Goal: Information Seeking & Learning: Learn about a topic

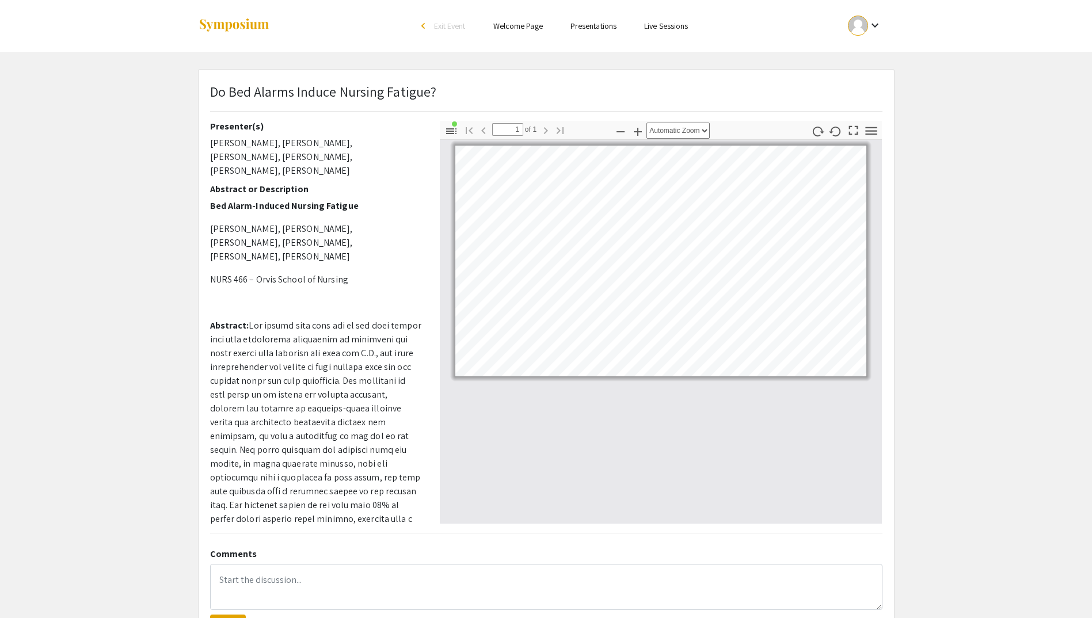
scroll to position [154, 0]
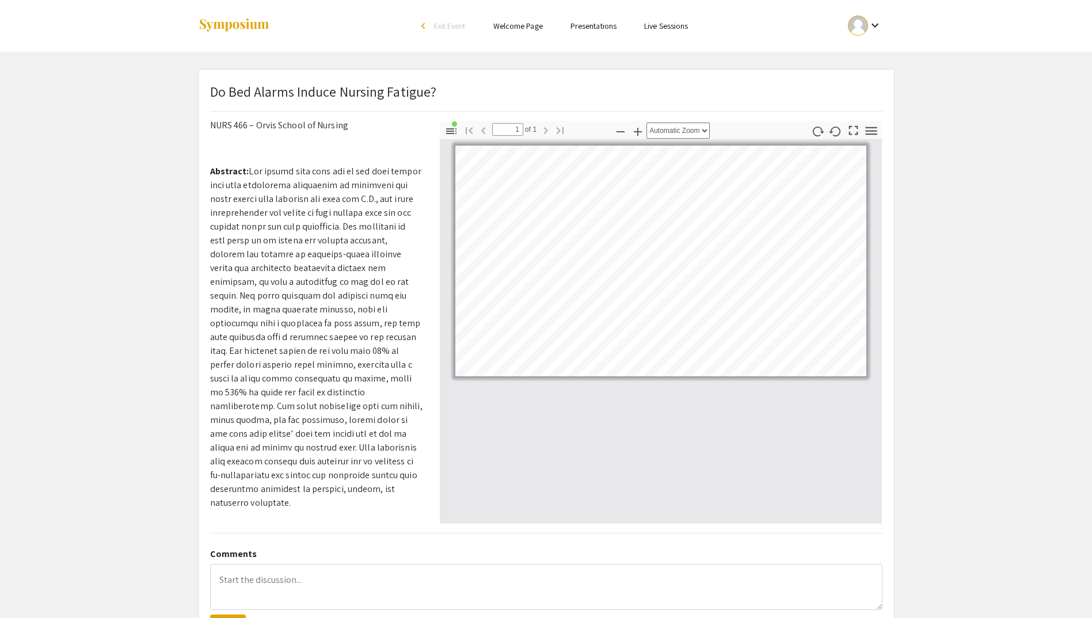
drag, startPoint x: 293, startPoint y: 508, endPoint x: 413, endPoint y: 513, distance: 120.4
click at [413, 542] on p "Video Presentation: [URL][DOMAIN_NAME]" at bounding box center [316, 549] width 212 height 14
copy p "[URL][DOMAIN_NAME]"
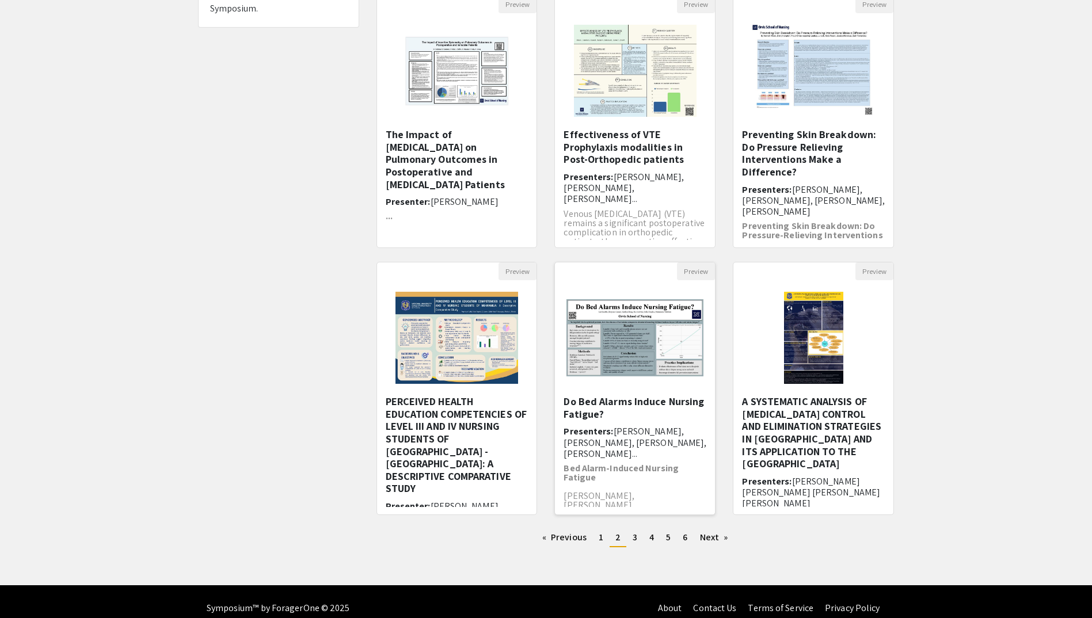
scroll to position [145, 0]
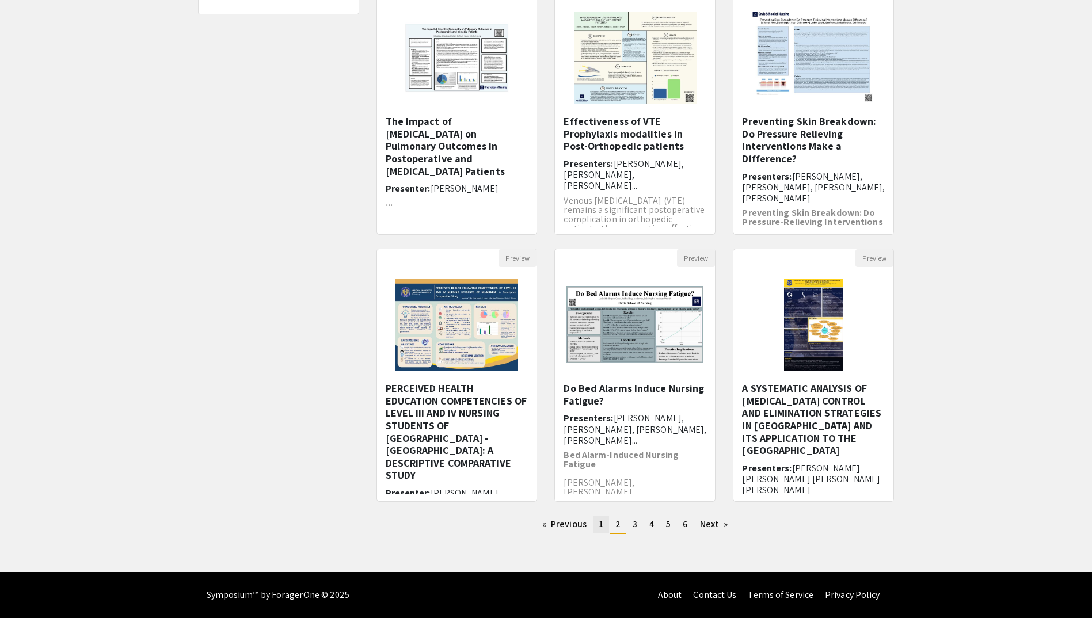
click at [605, 524] on link "page 1" at bounding box center [601, 524] width 16 height 17
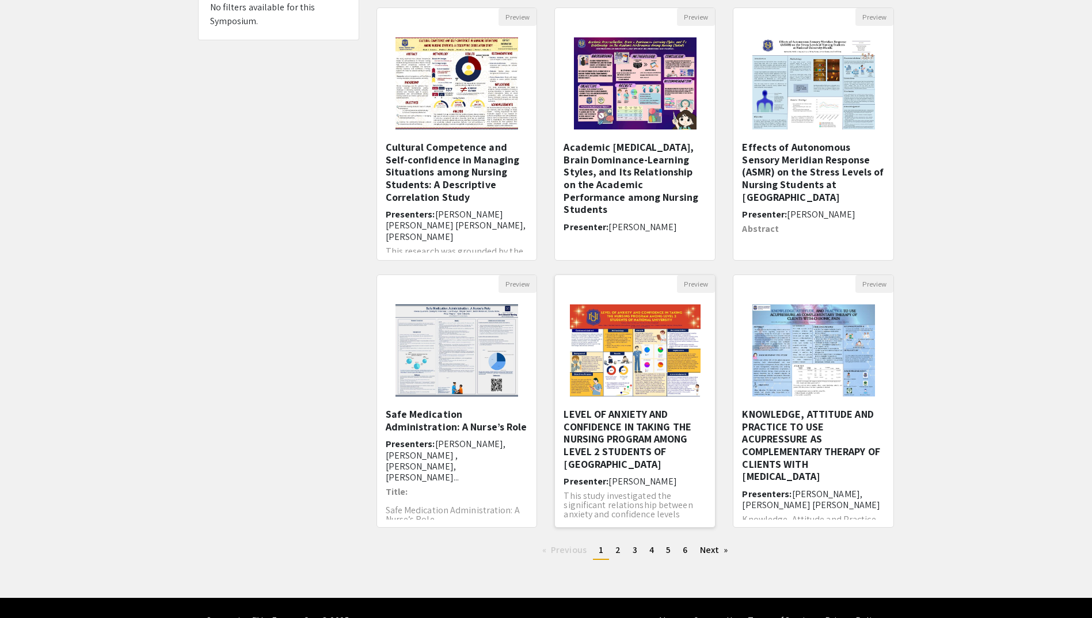
scroll to position [145, 0]
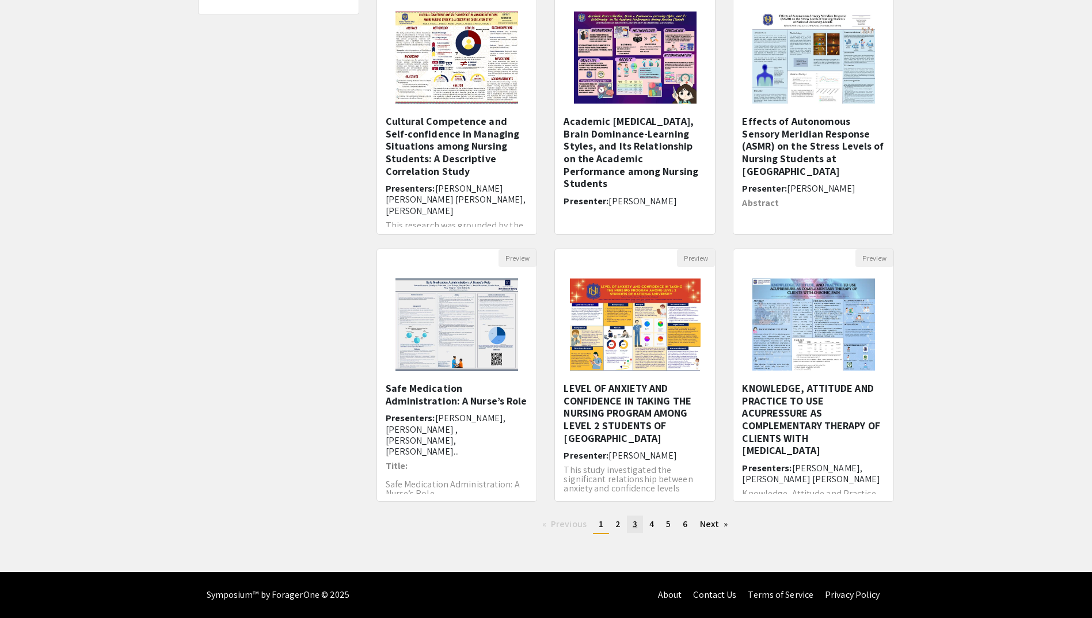
click at [635, 524] on span "3" at bounding box center [635, 524] width 5 height 12
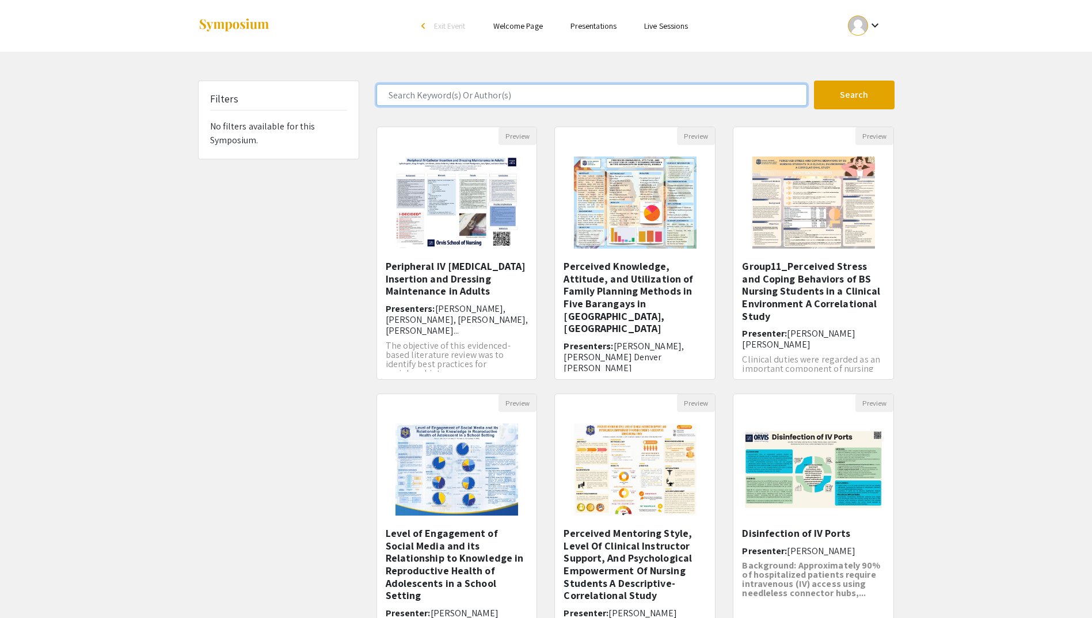
click at [513, 93] on input "Search Keyword(s) Or Author(s)" at bounding box center [591, 95] width 431 height 22
type input "c"
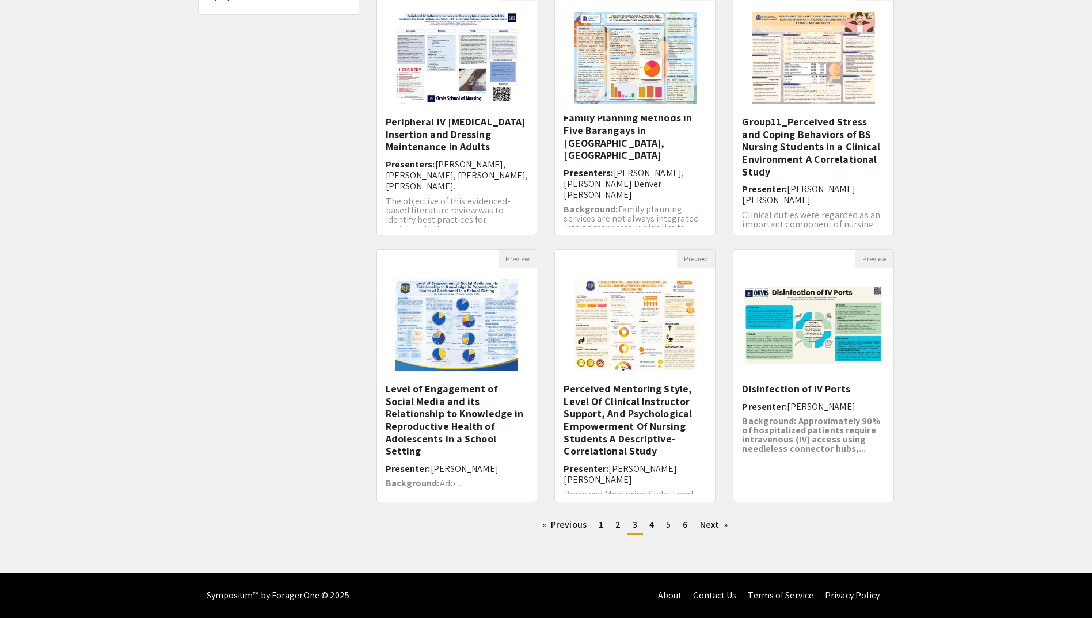
scroll to position [145, 0]
click at [650, 524] on span "4" at bounding box center [651, 524] width 5 height 12
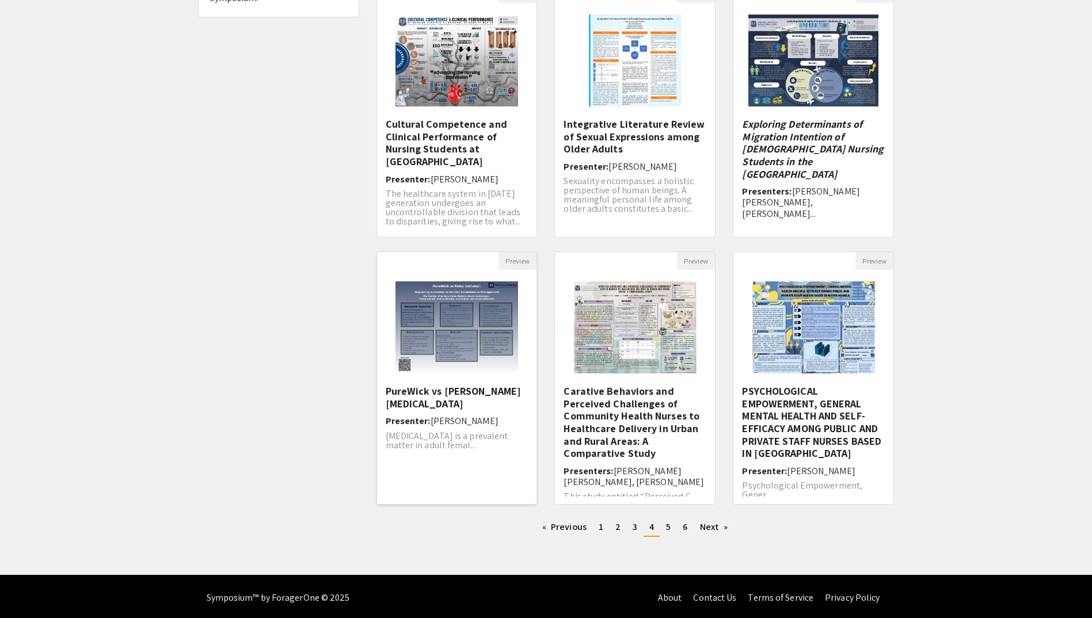
scroll to position [145, 0]
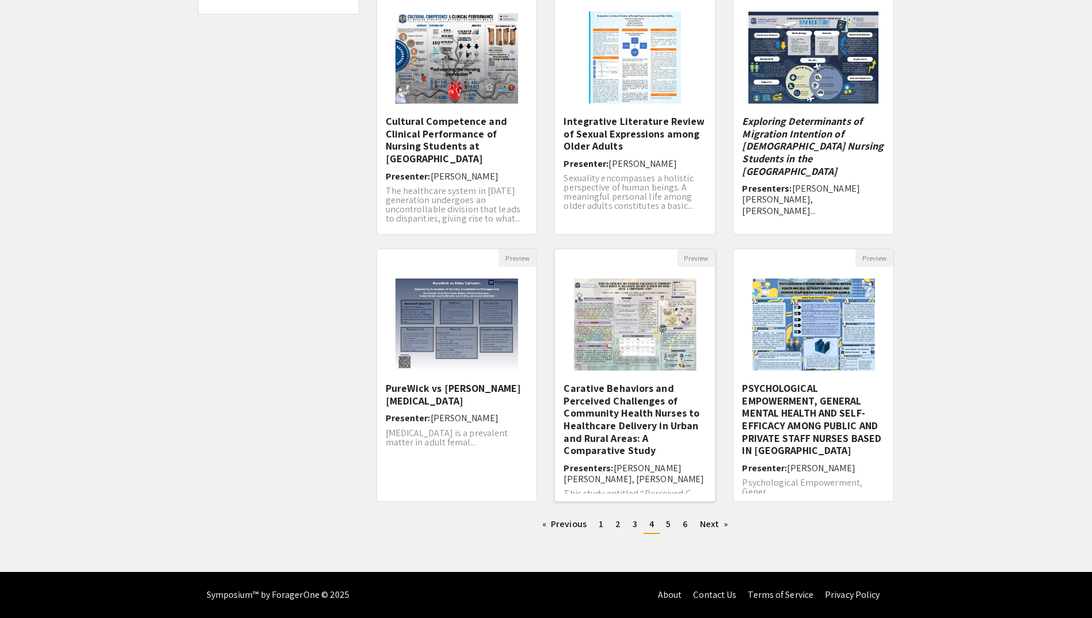
click at [631, 340] on img "Open Presentation <p>Carative Behaviors and Perceived Challenges of Community H…" at bounding box center [635, 324] width 146 height 115
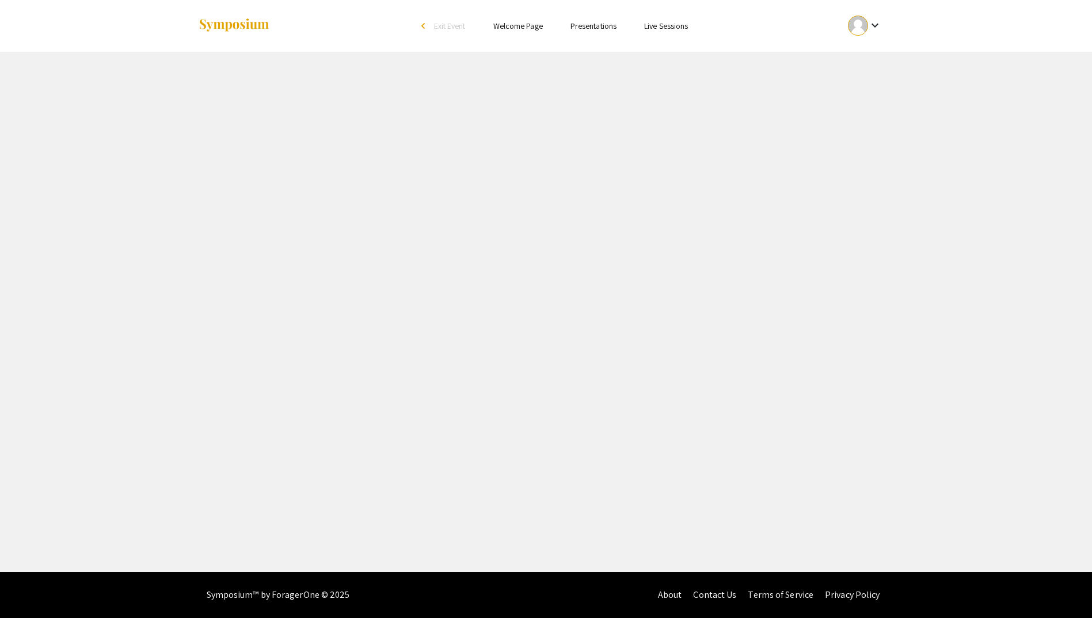
select select "custom"
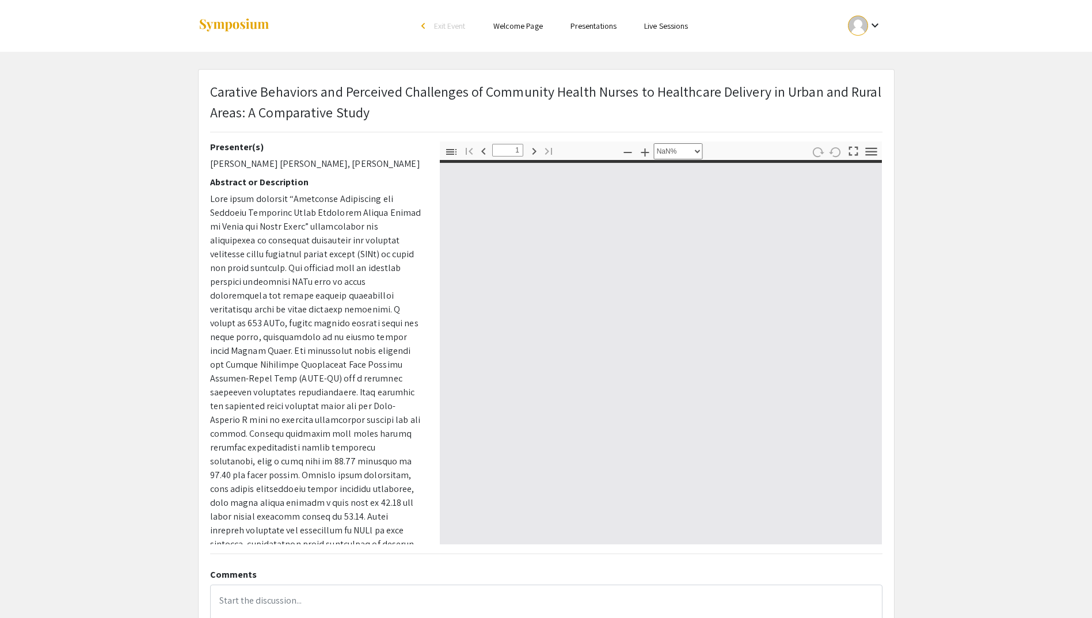
type input "0"
select select "auto"
type input "1"
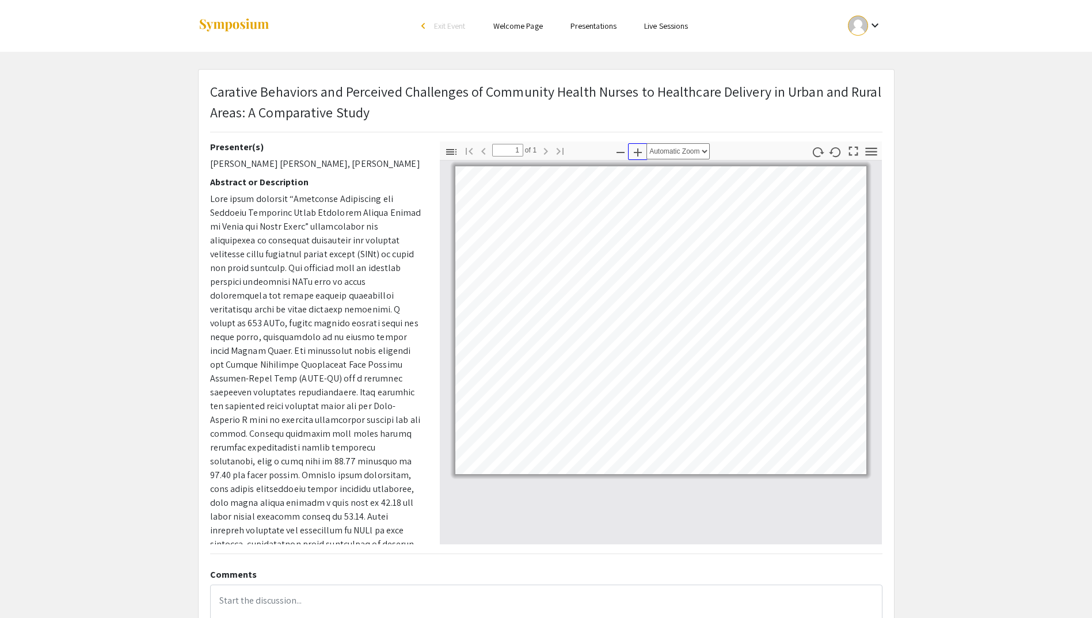
click at [642, 151] on icon "button" at bounding box center [638, 153] width 14 height 14
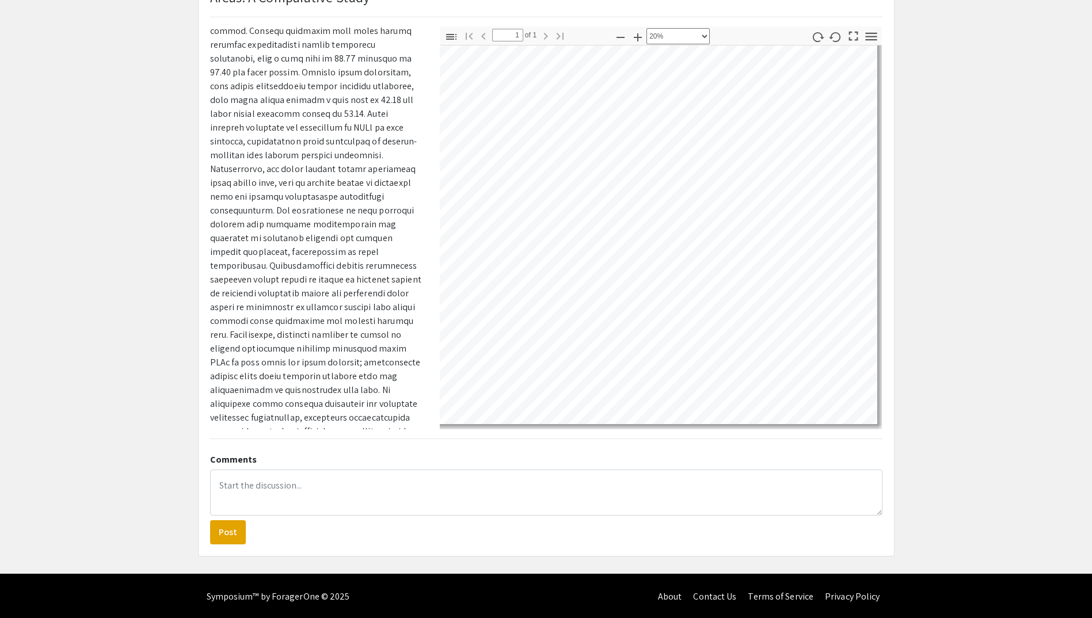
scroll to position [33, 0]
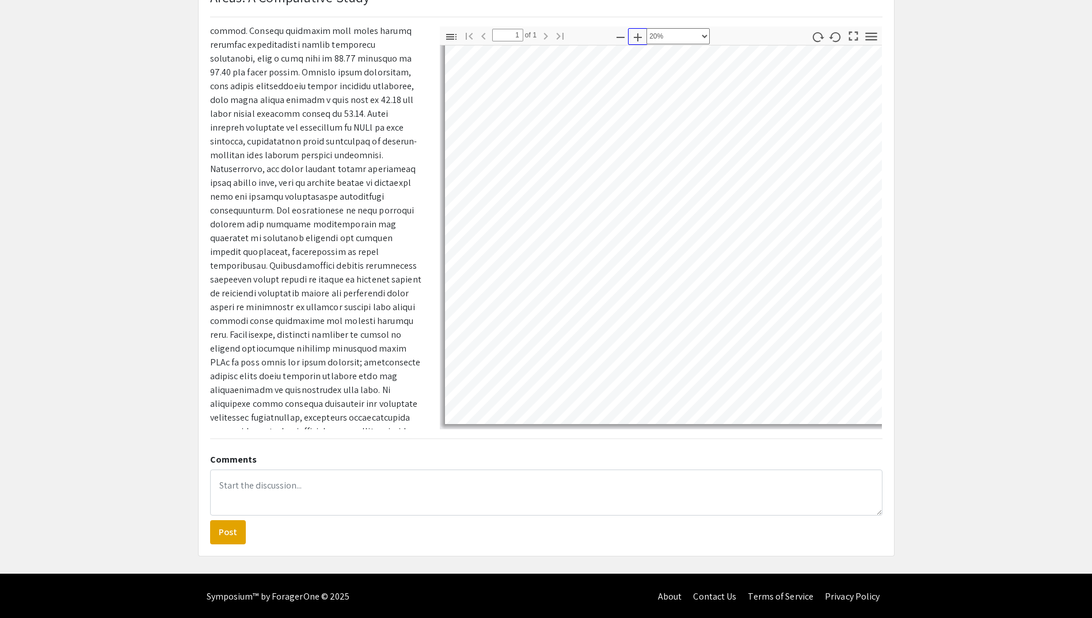
click at [637, 35] on icon "button" at bounding box center [638, 38] width 14 height 14
click at [637, 36] on icon "button" at bounding box center [638, 38] width 14 height 14
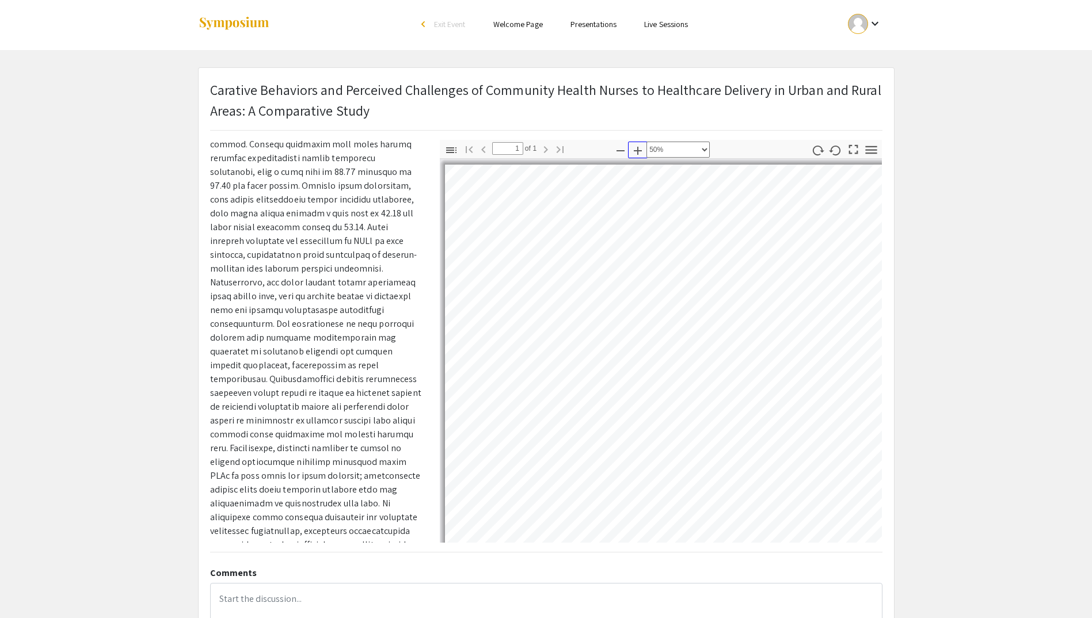
scroll to position [0, 0]
click at [622, 150] on icon "button" at bounding box center [621, 153] width 14 height 14
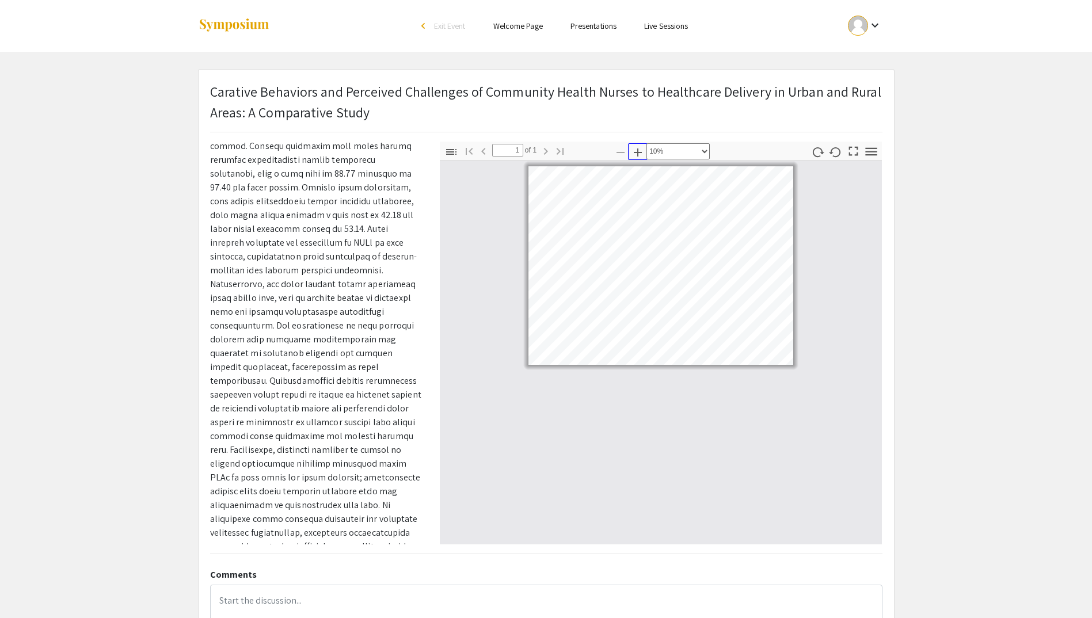
click at [641, 153] on icon "button" at bounding box center [638, 152] width 8 height 8
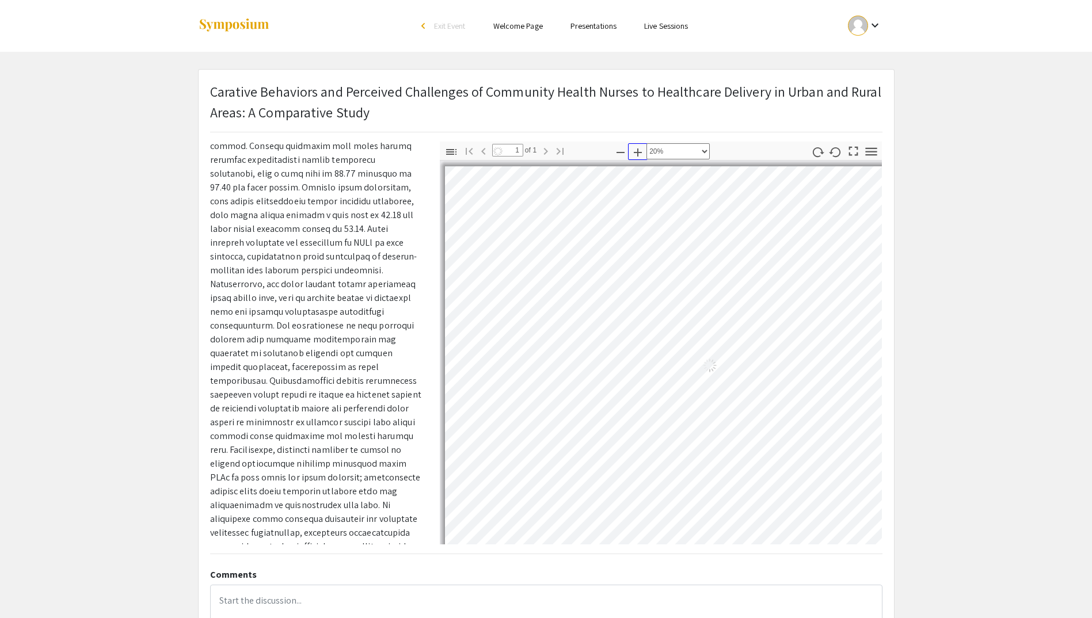
click at [641, 153] on icon "button" at bounding box center [638, 152] width 8 height 8
select select "custom"
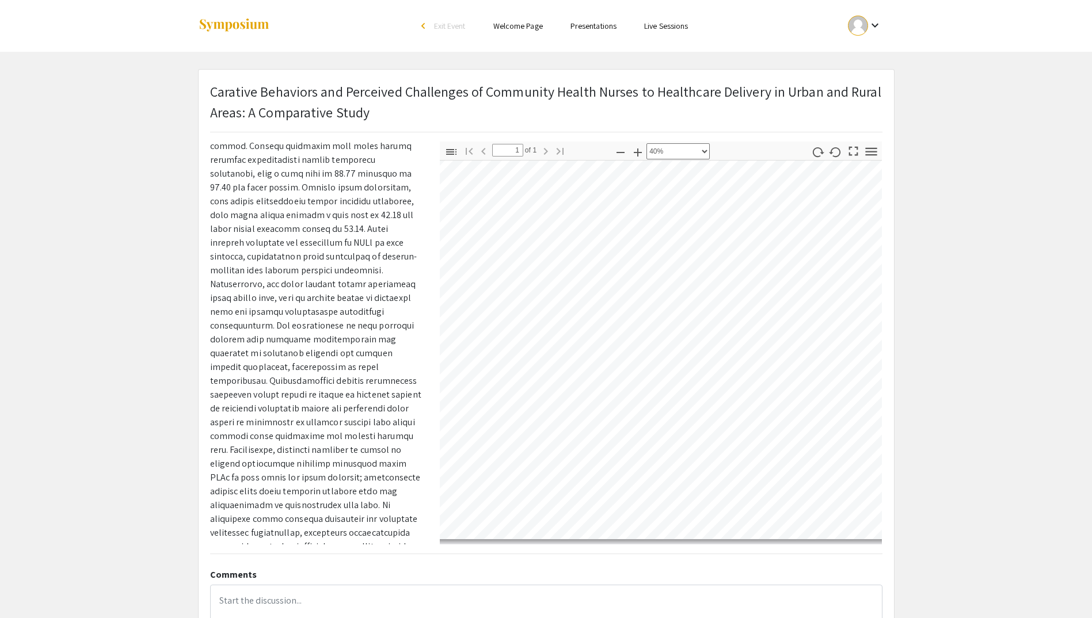
scroll to position [431, 0]
click at [607, 26] on link "Presentations" at bounding box center [593, 26] width 46 height 10
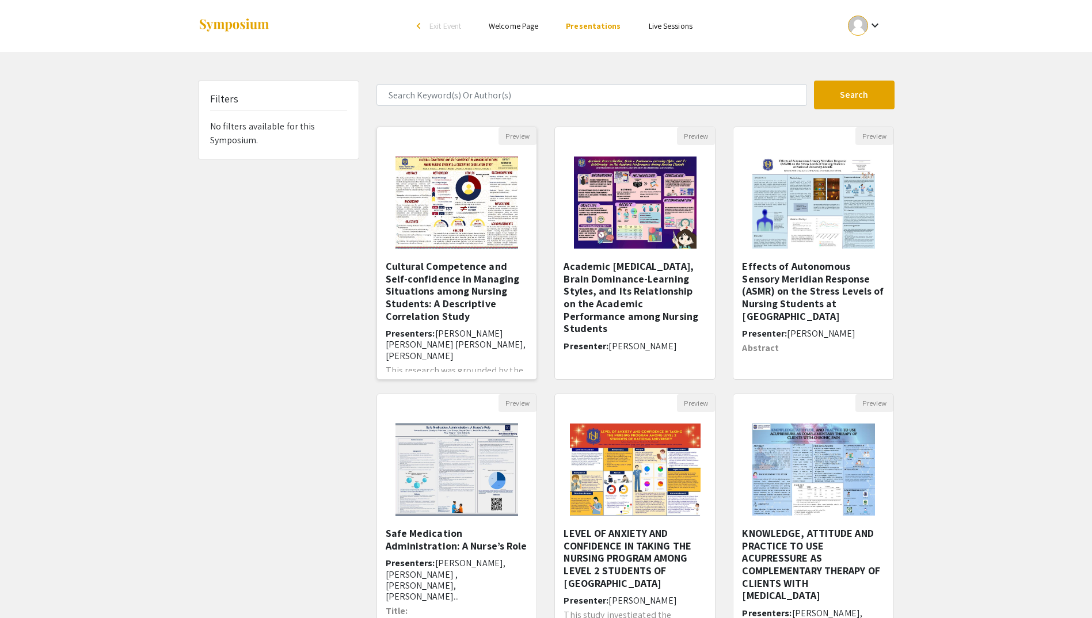
click at [444, 284] on h5 "Cultural Competence and Self-confidence in Managing Situations among Nursing St…" at bounding box center [457, 291] width 143 height 62
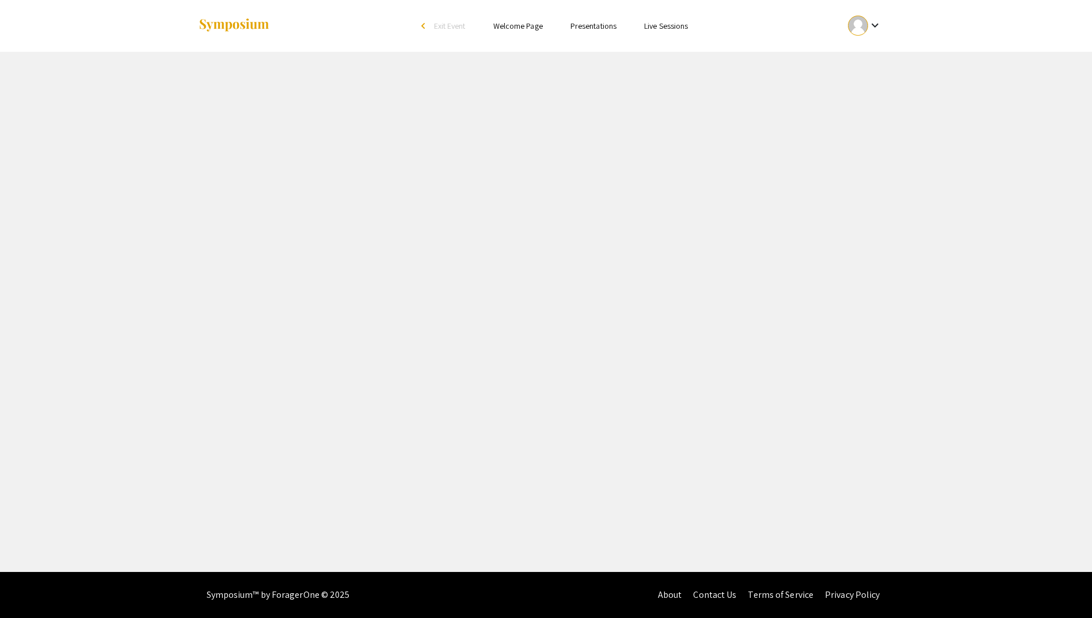
select select "custom"
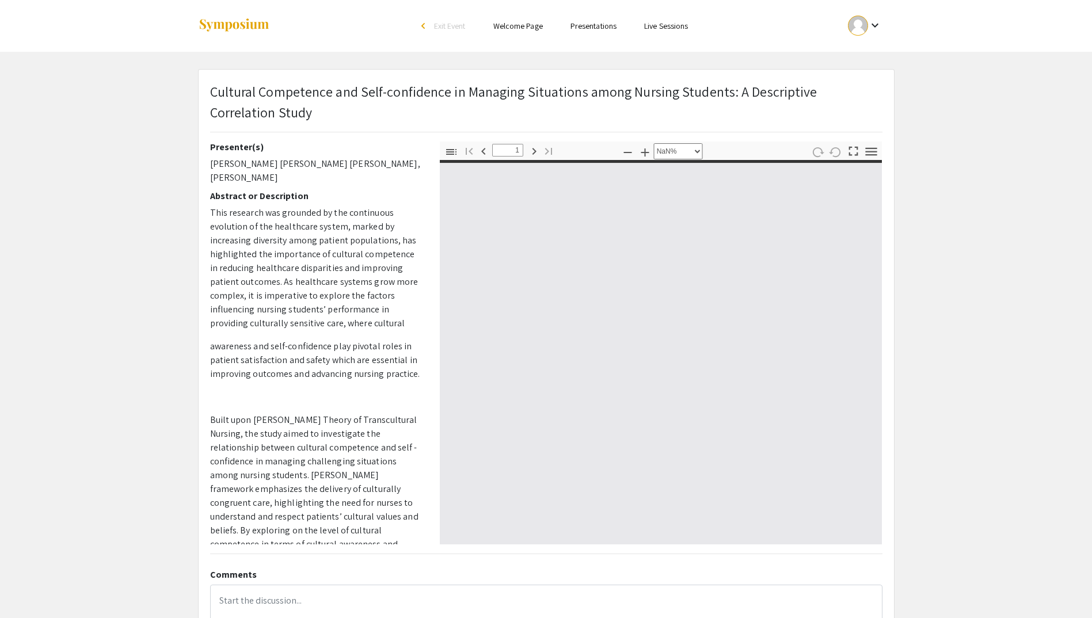
type input "0"
select select "custom"
type input "1"
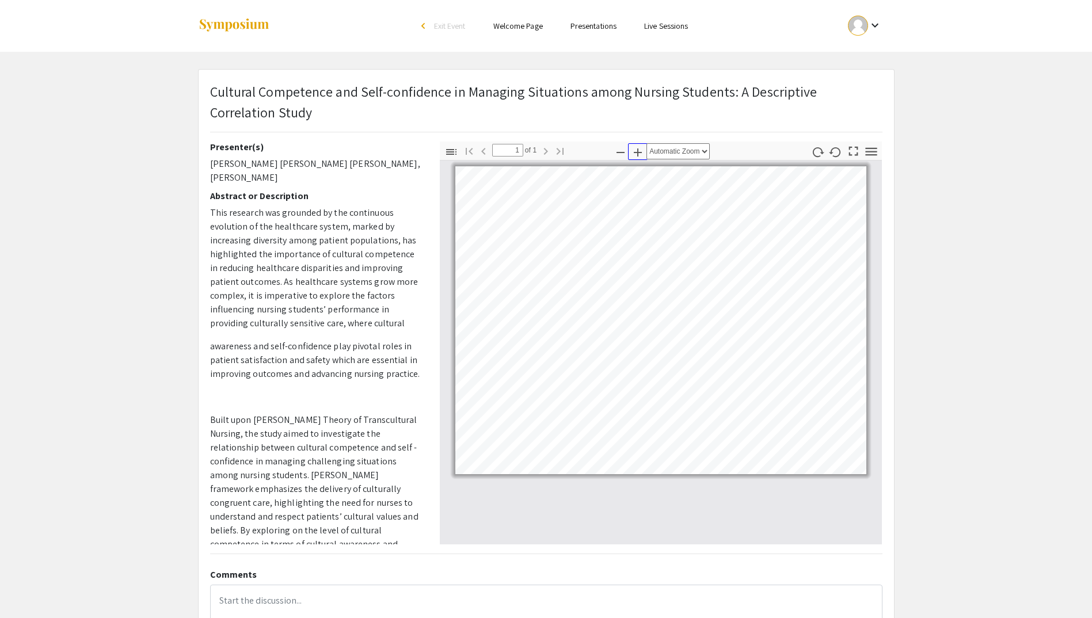
click at [639, 158] on icon "button" at bounding box center [638, 153] width 14 height 14
select select "custom"
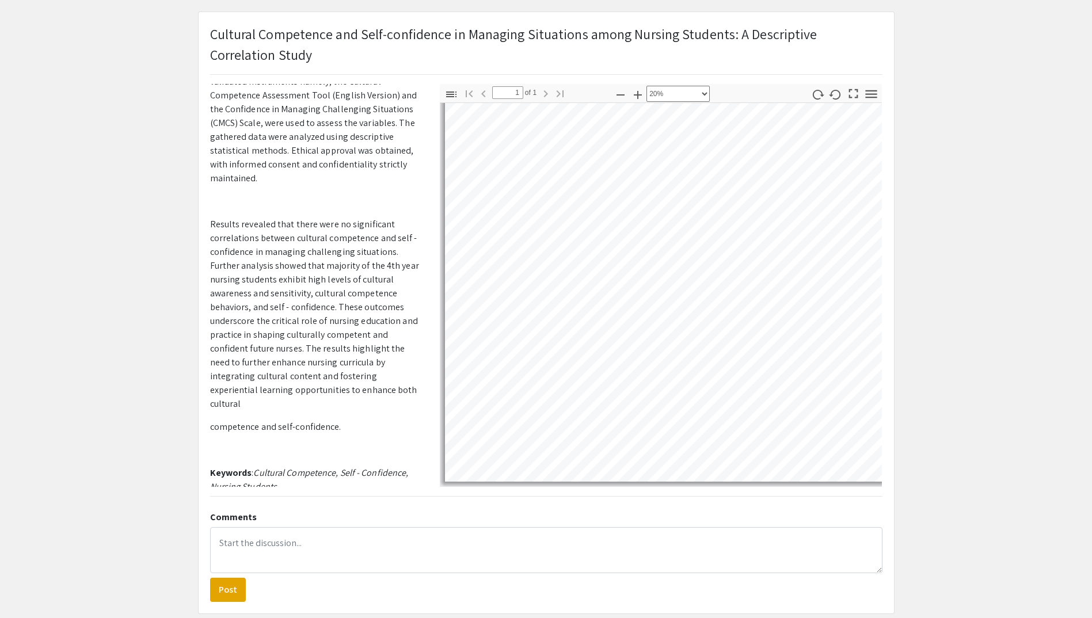
scroll to position [550, 0]
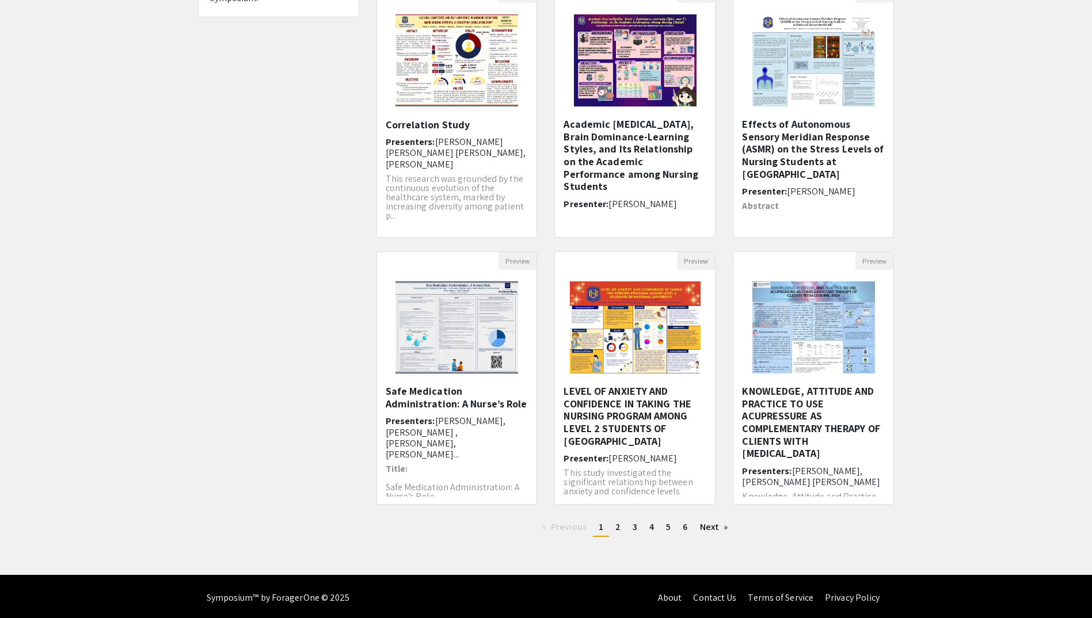
scroll to position [145, 0]
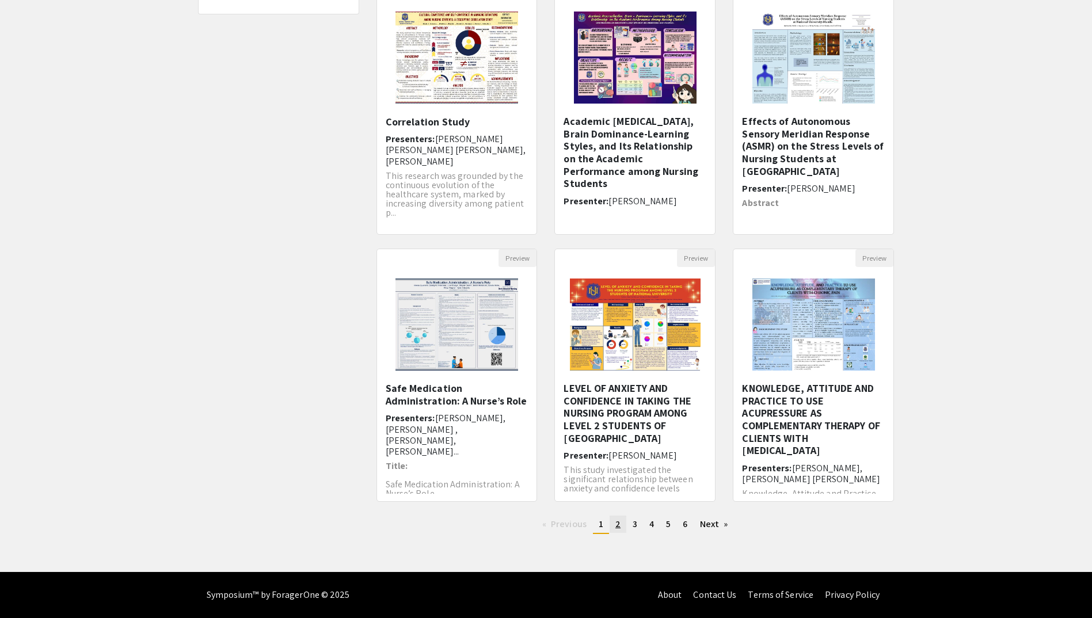
click at [618, 527] on span "2" at bounding box center [617, 524] width 5 height 12
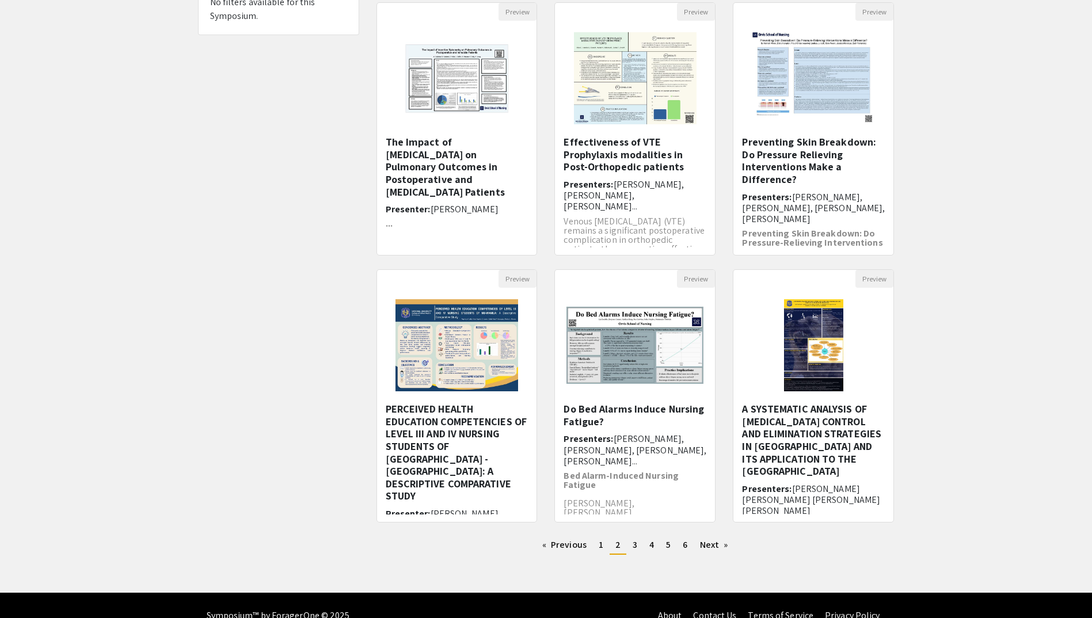
scroll to position [145, 0]
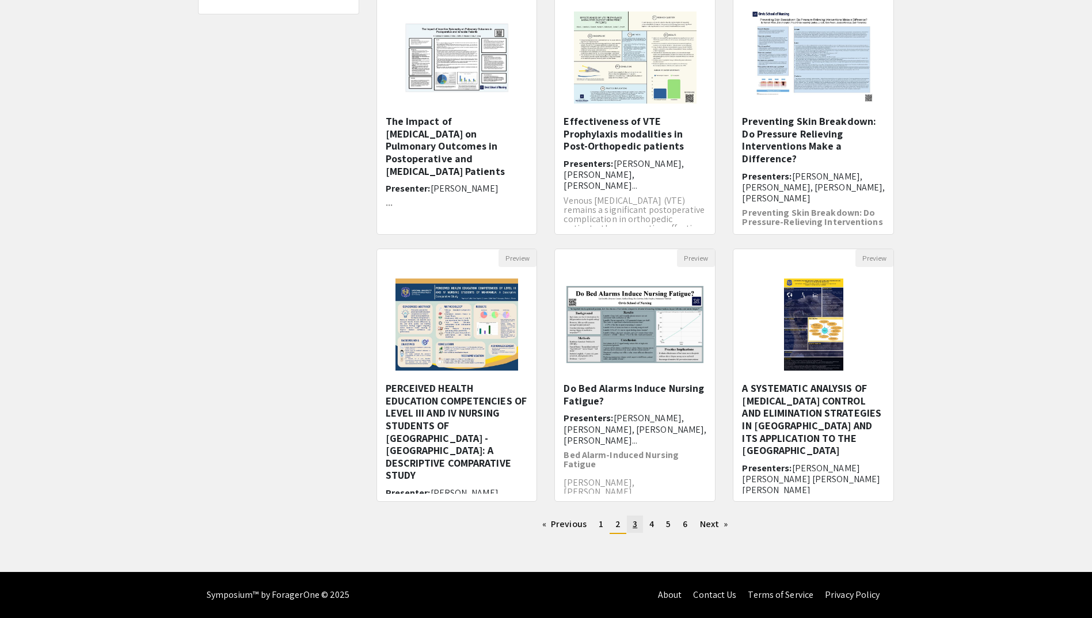
click at [633, 524] on span "3" at bounding box center [635, 524] width 5 height 12
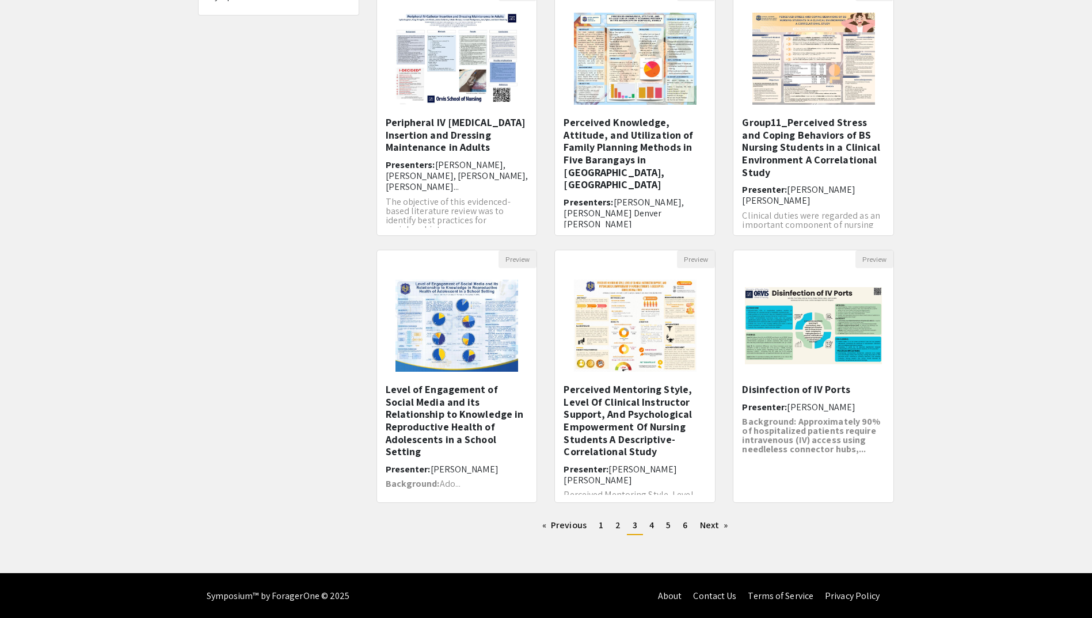
scroll to position [145, 0]
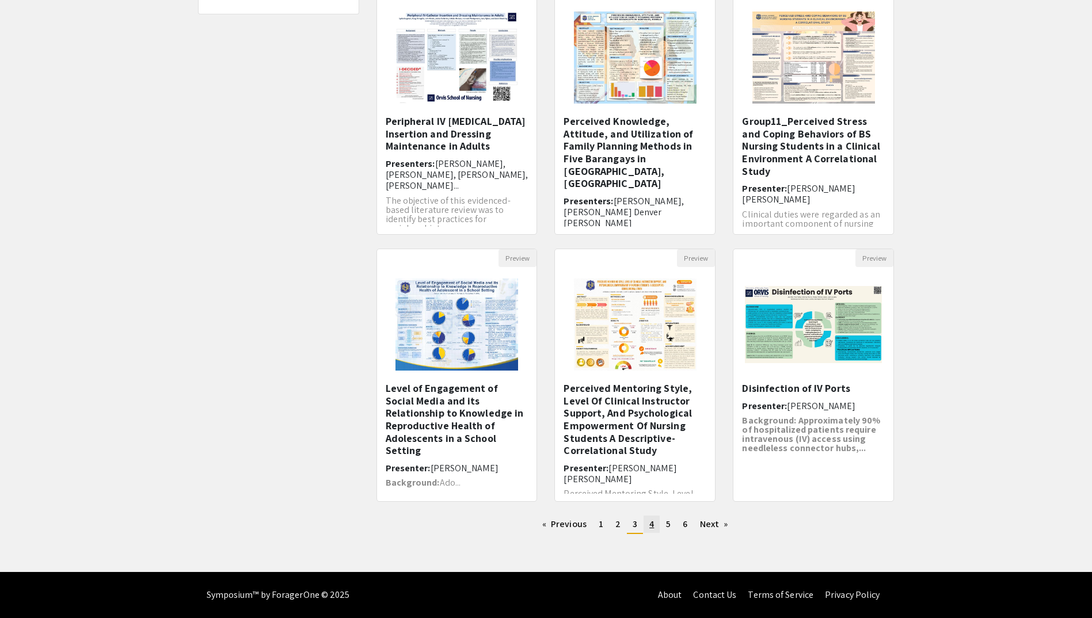
click at [654, 521] on link "page 4" at bounding box center [651, 524] width 16 height 17
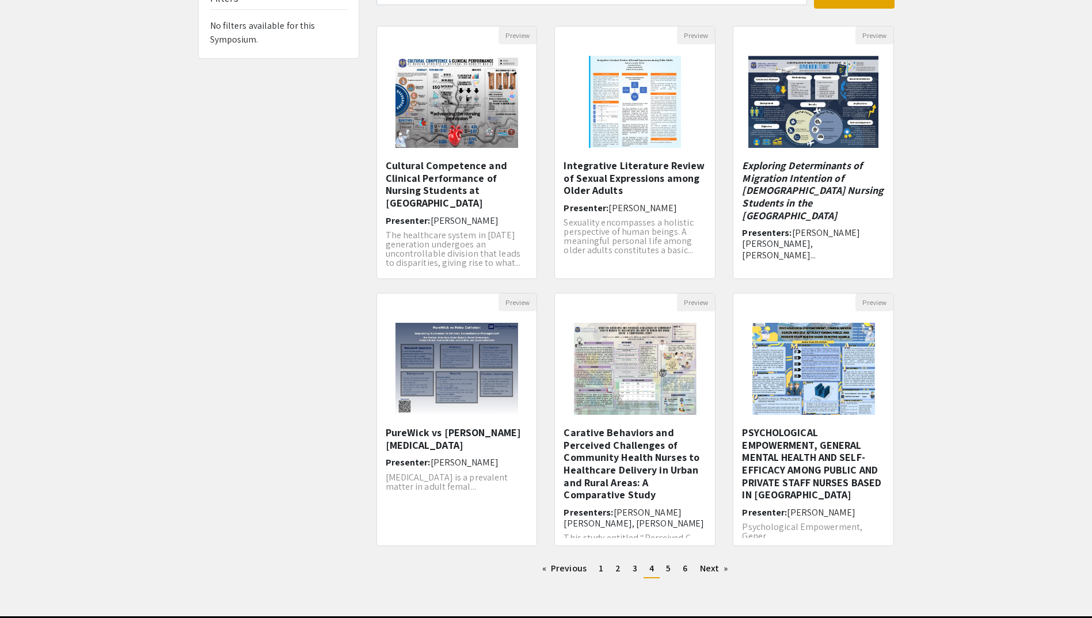
scroll to position [145, 0]
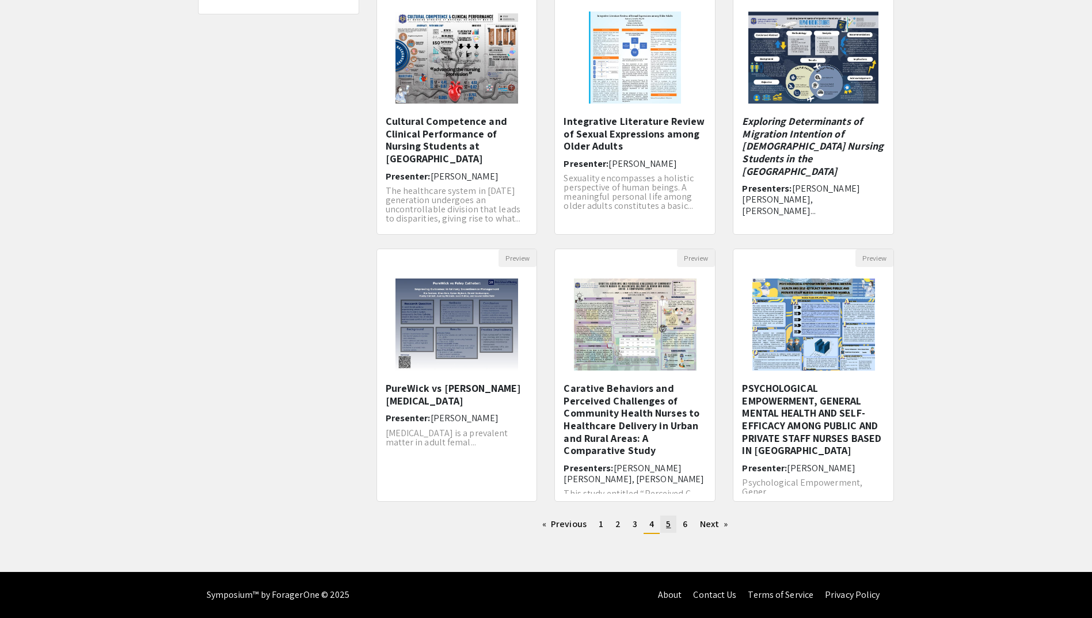
click at [673, 527] on link "page 5" at bounding box center [668, 524] width 16 height 17
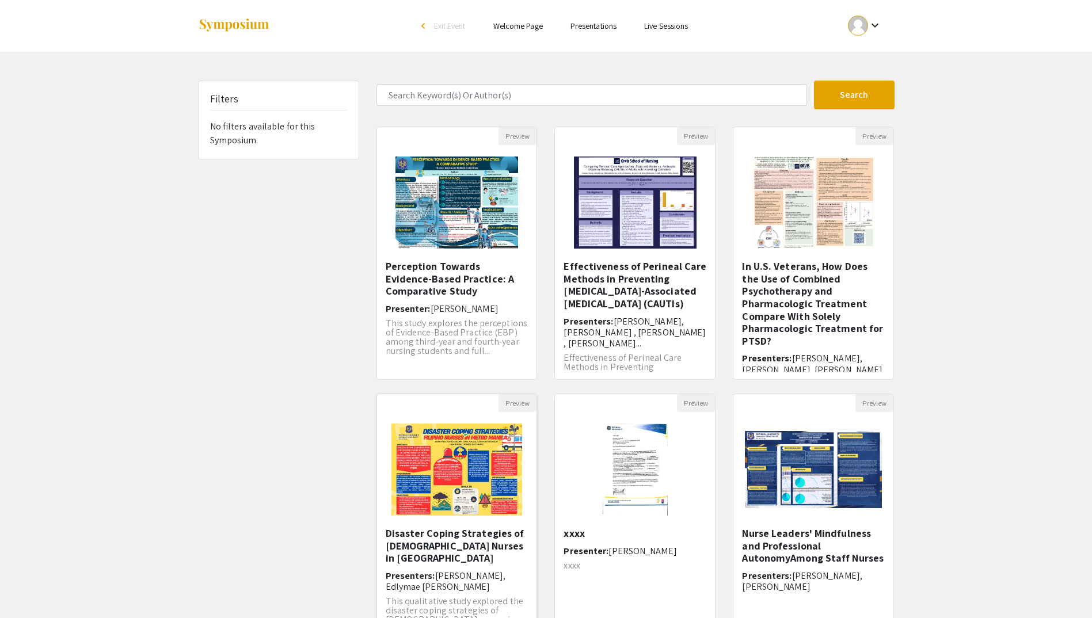
click at [477, 497] on img "Open Presentation <p>Disaster Coping Strategies of Filipino Nurses in Metro Man…" at bounding box center [457, 469] width 154 height 115
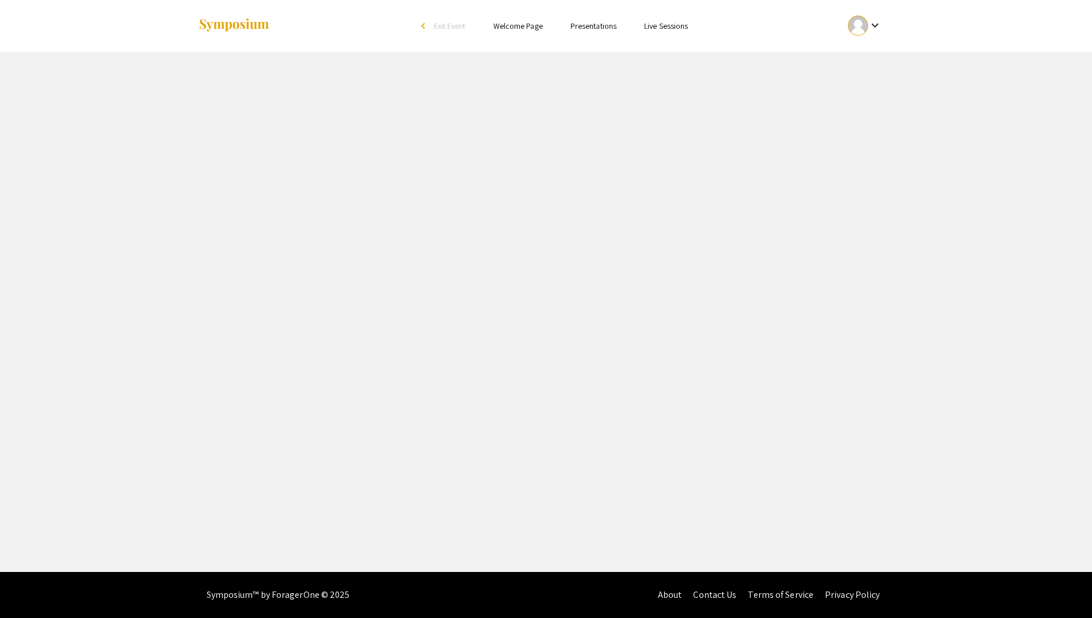
select select "custom"
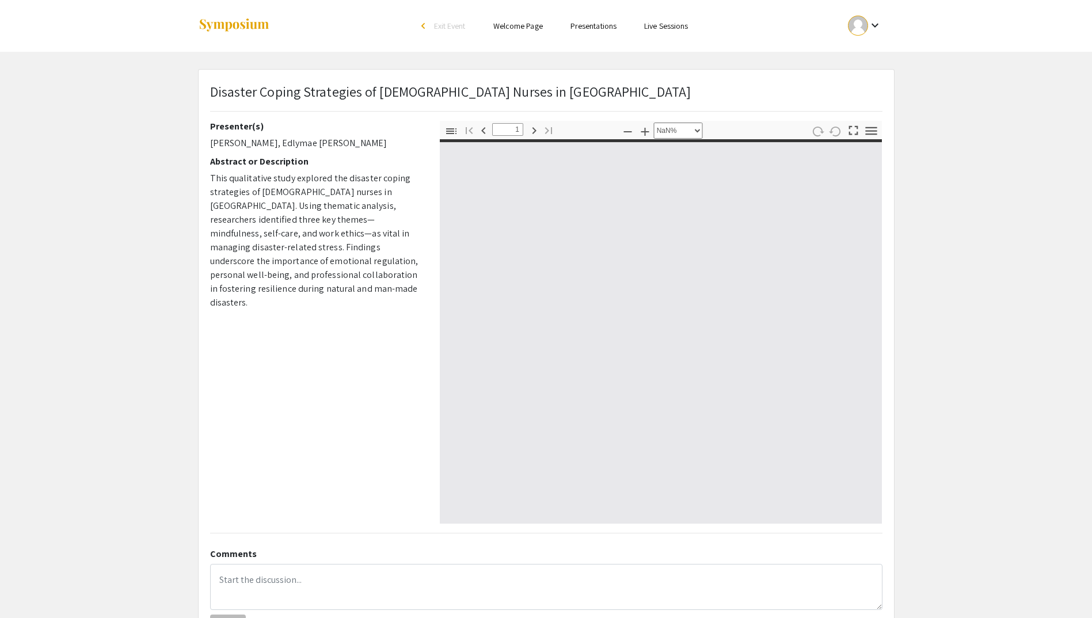
type input "0"
select select "custom"
type input "1"
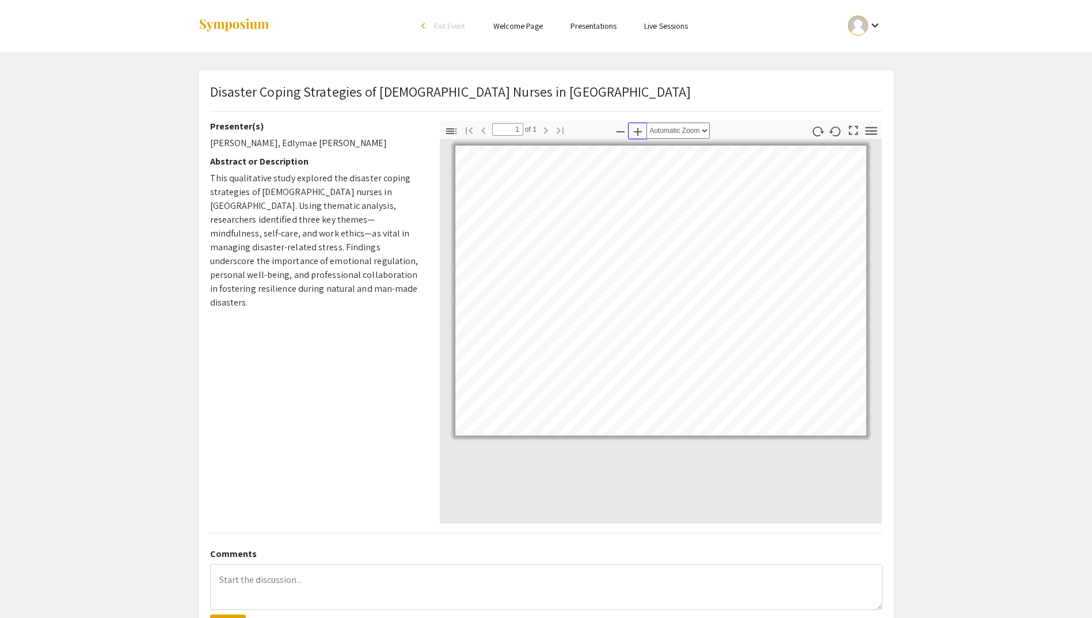
click at [636, 131] on icon "button" at bounding box center [638, 132] width 14 height 14
select select "custom"
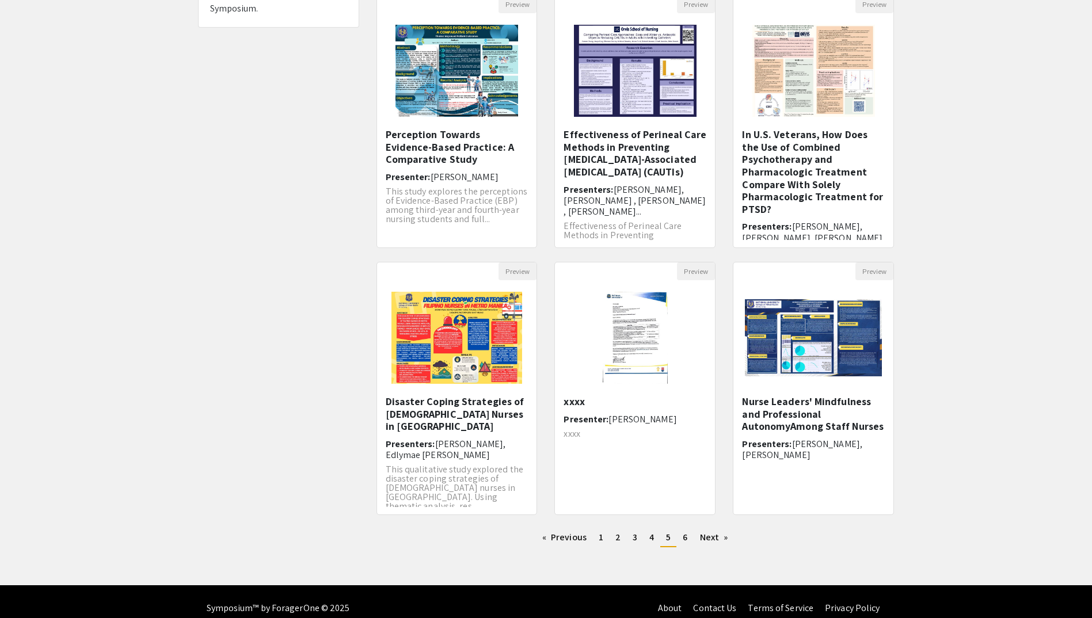
scroll to position [145, 0]
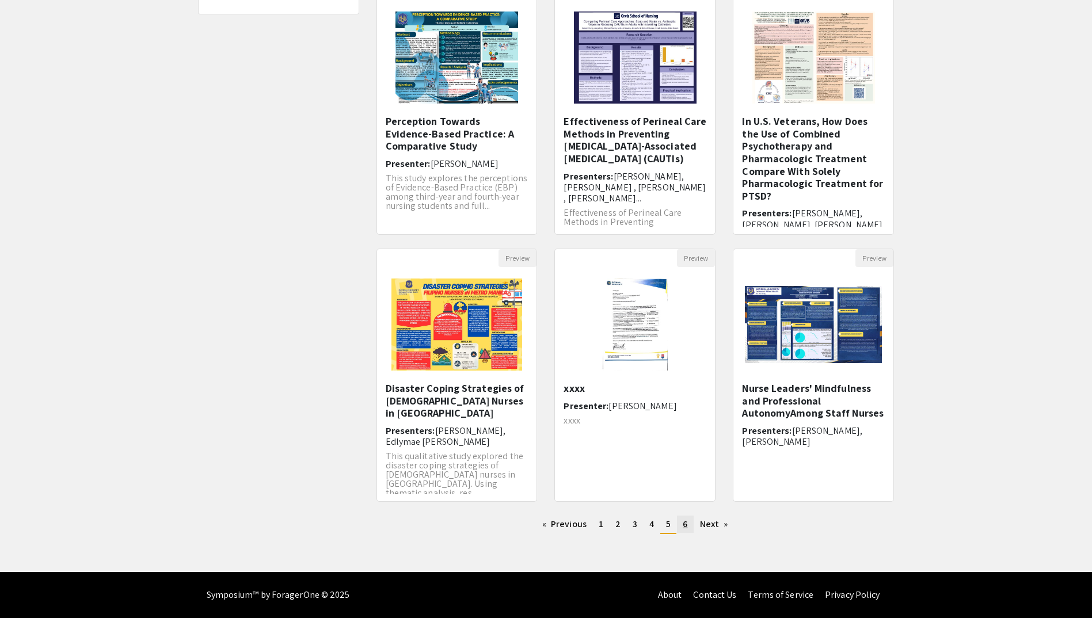
click at [681, 523] on link "page 6" at bounding box center [685, 524] width 16 height 17
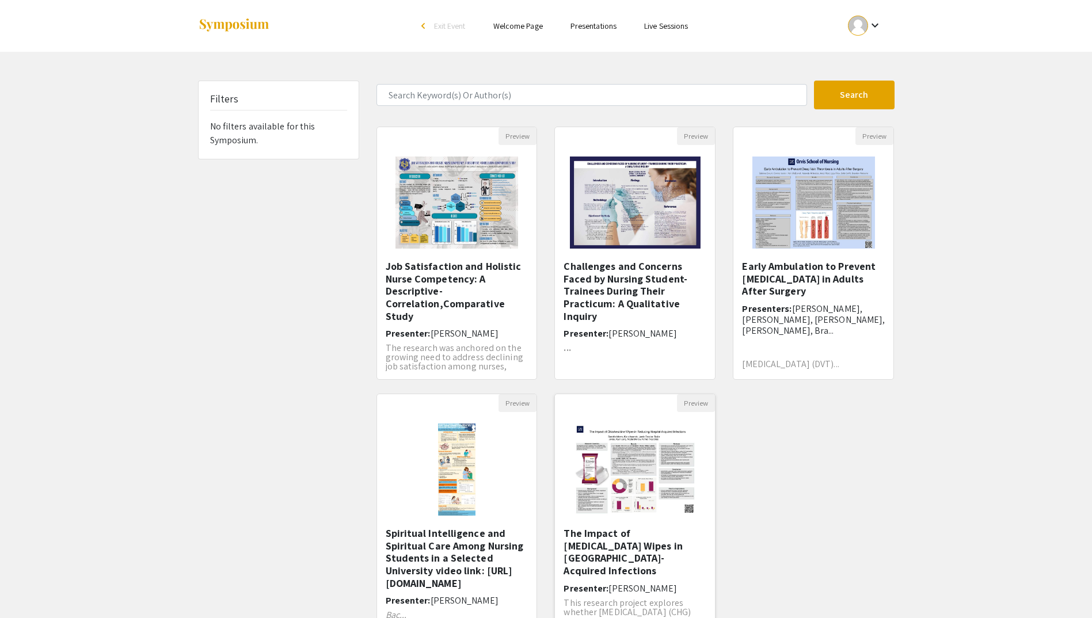
scroll to position [2, 0]
click at [768, 514] on div "Preview Job Satisfaction and Holistic Nurse Competency: A Descriptive-Correlati…" at bounding box center [635, 394] width 535 height 534
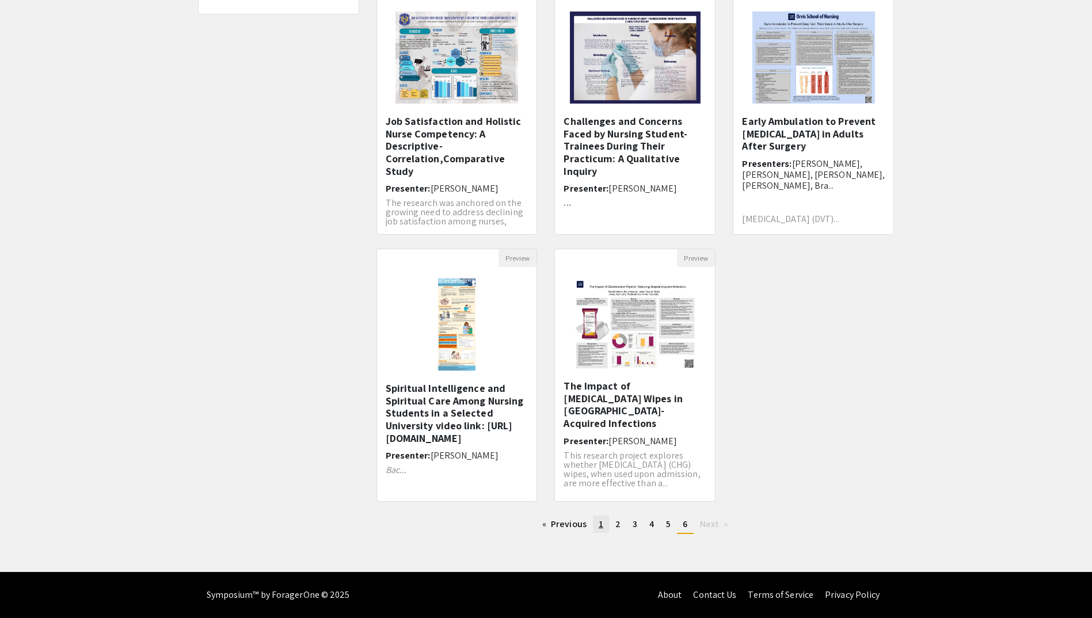
click at [599, 523] on span "1" at bounding box center [601, 524] width 5 height 12
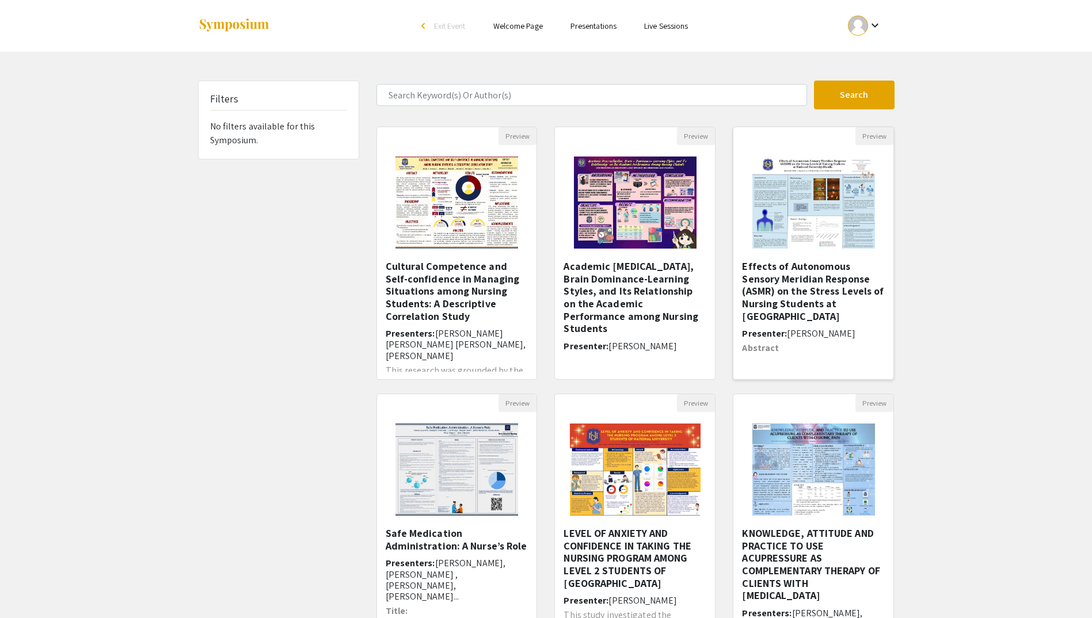
click at [780, 297] on h5 "Effects of Autonomous Sensory Meridian Response (ASMR) on the Stress Levels of …" at bounding box center [813, 291] width 143 height 62
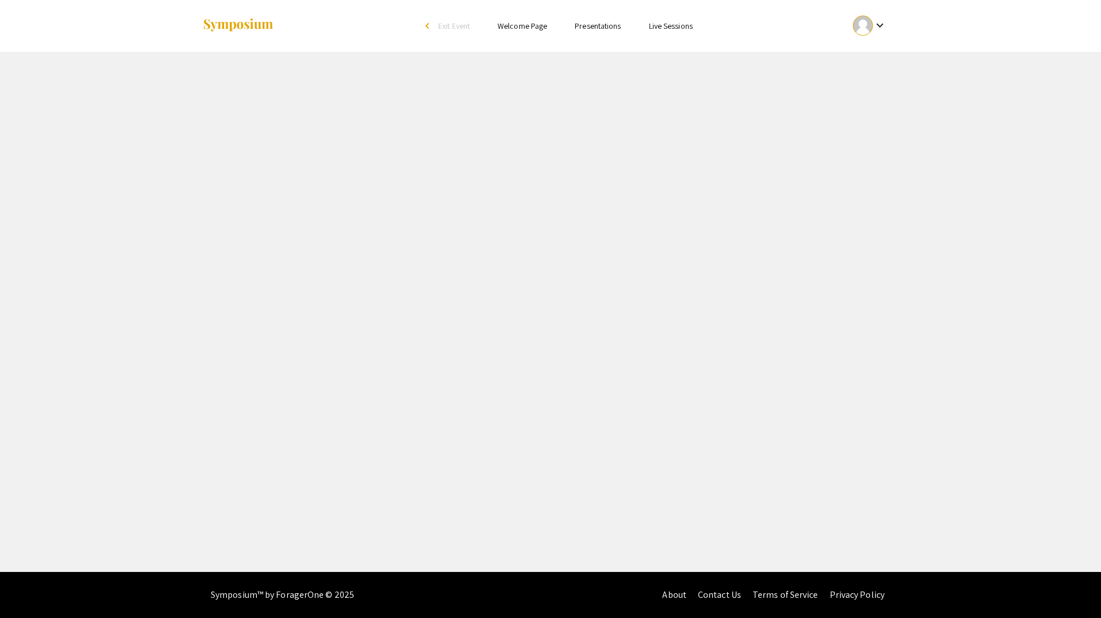
select select "custom"
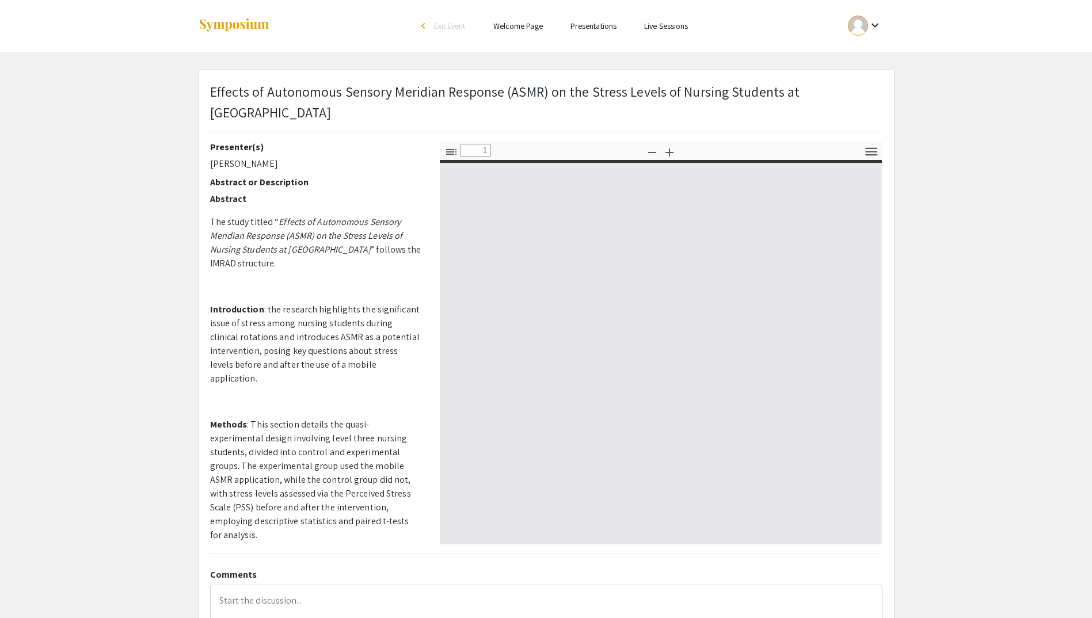
type input "0"
select select "custom"
type input "1"
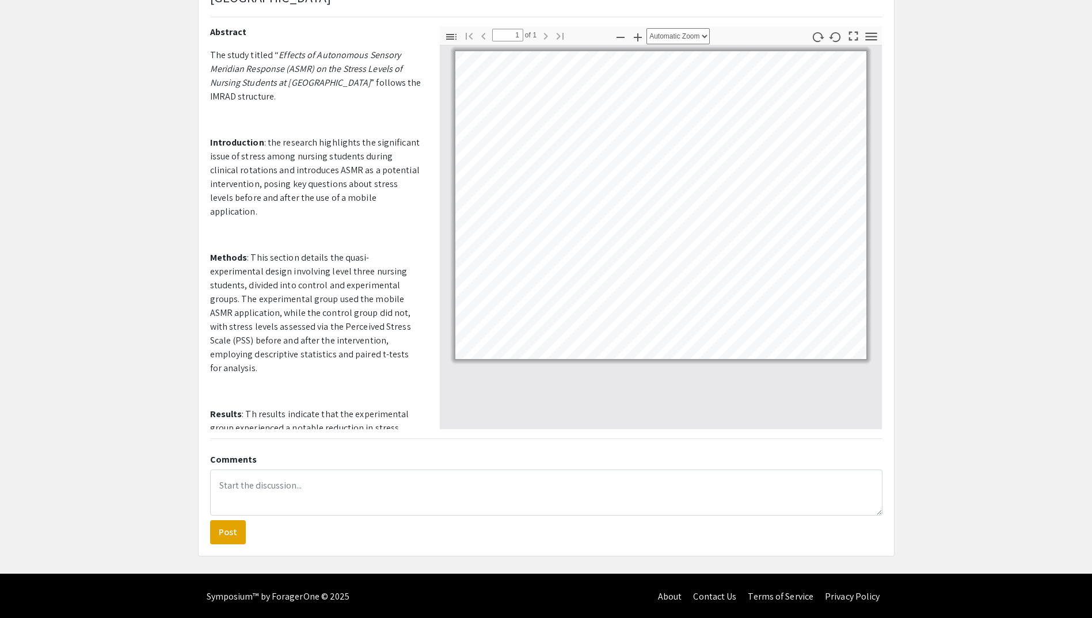
scroll to position [173, 0]
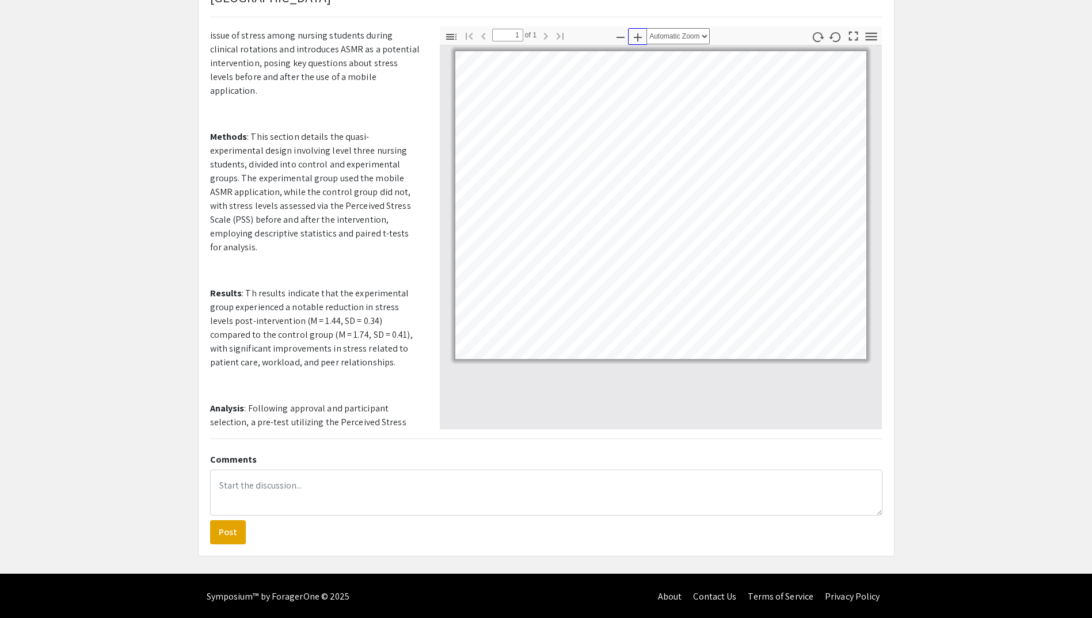
click at [635, 36] on icon "button" at bounding box center [638, 38] width 14 height 14
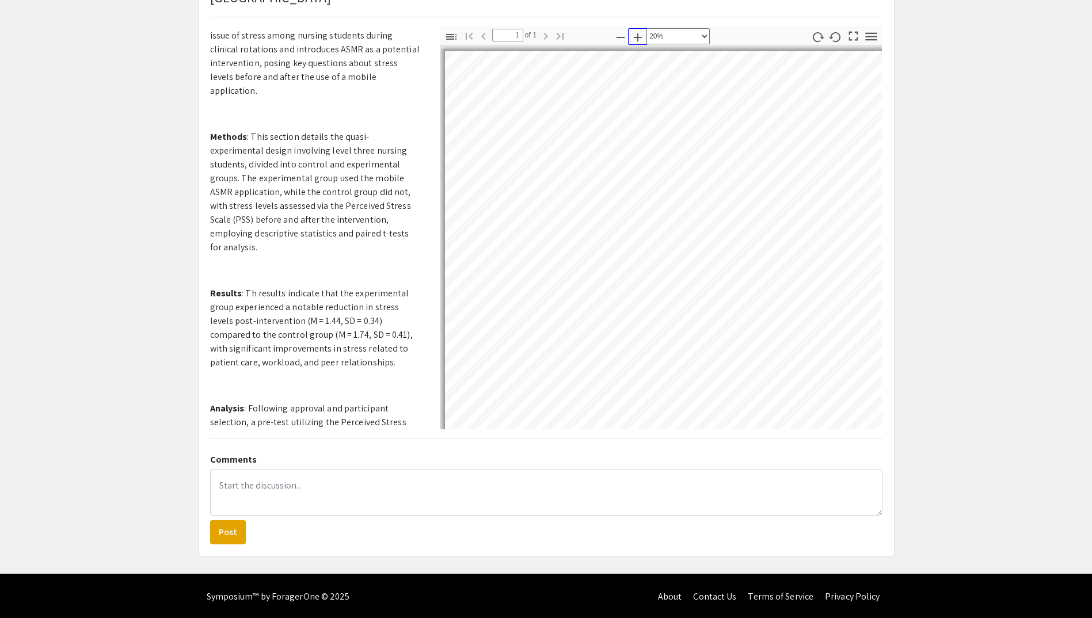
click at [635, 36] on icon "button" at bounding box center [638, 38] width 14 height 14
select select "custom"
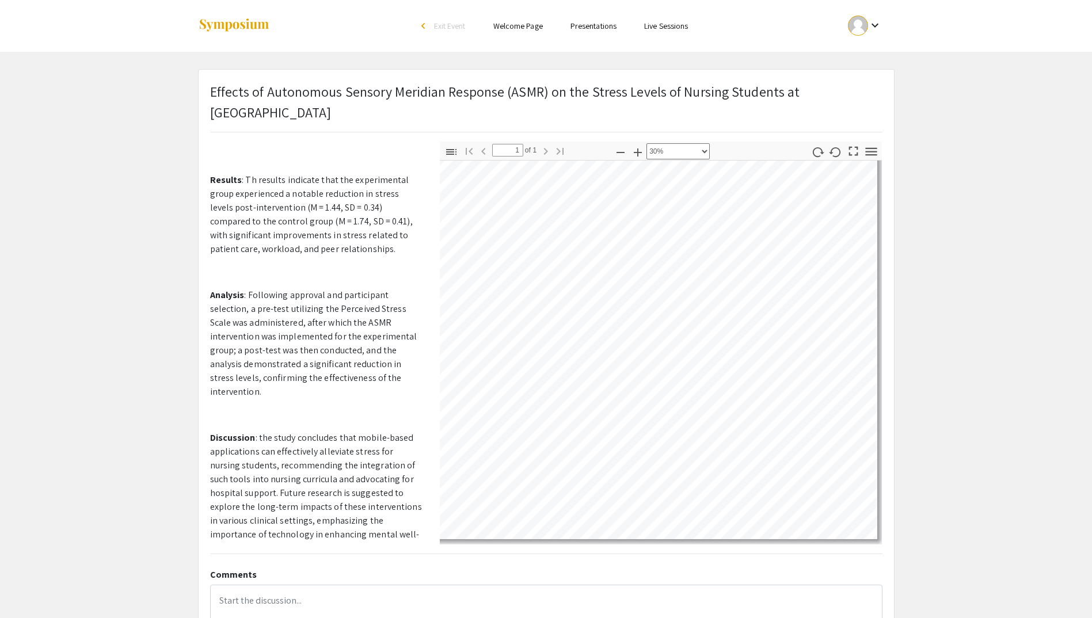
scroll to position [454, 0]
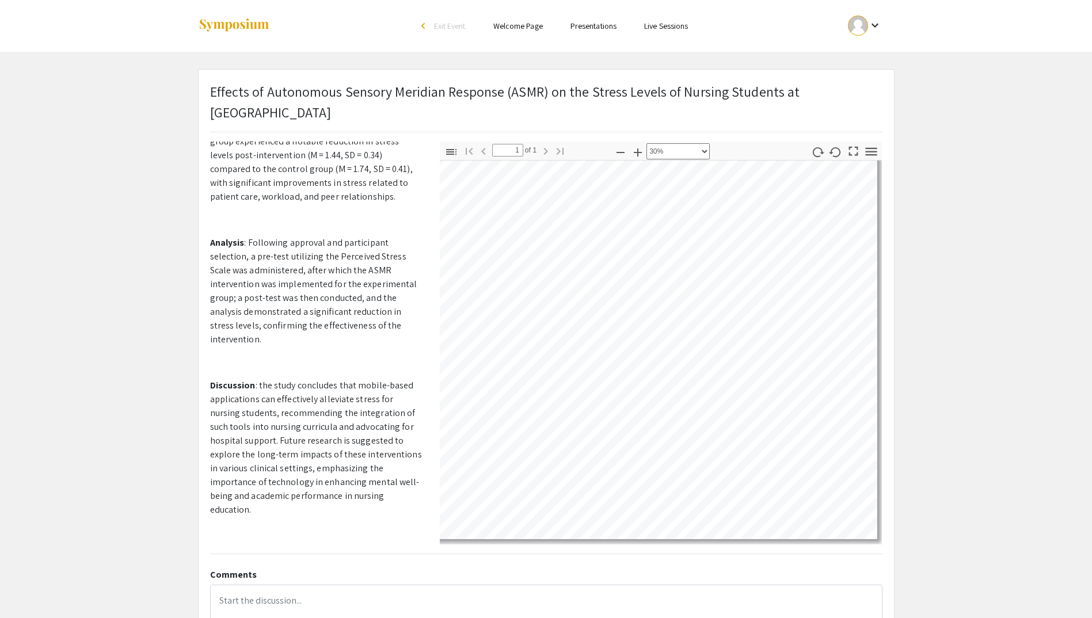
click at [419, 22] on li "arrow_back_ios Exit Event" at bounding box center [446, 26] width 66 height 14
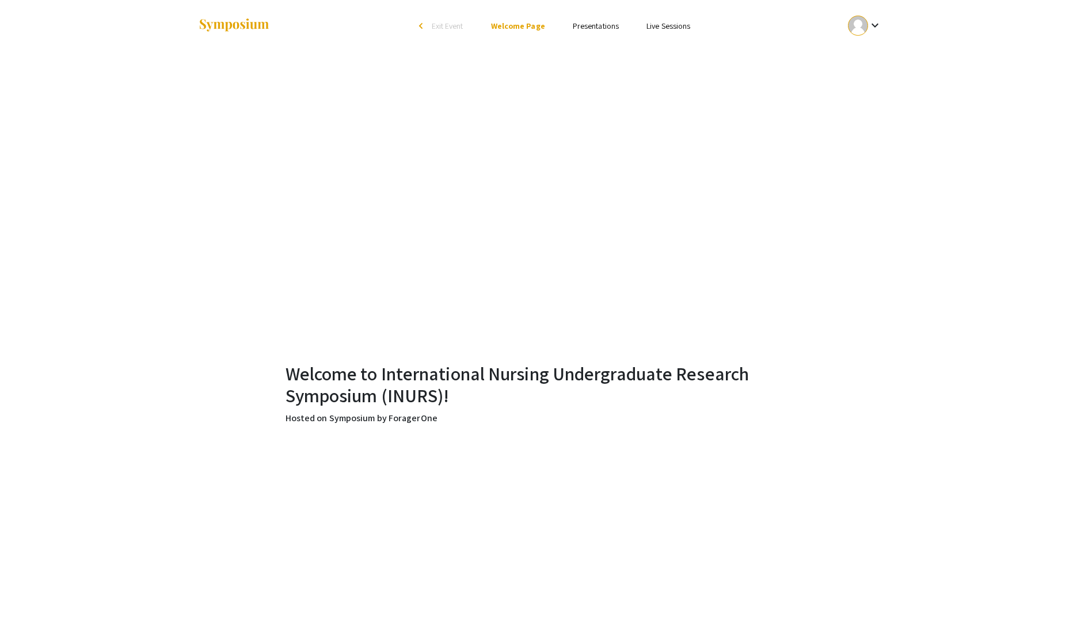
click at [601, 25] on link "Presentations" at bounding box center [596, 26] width 46 height 10
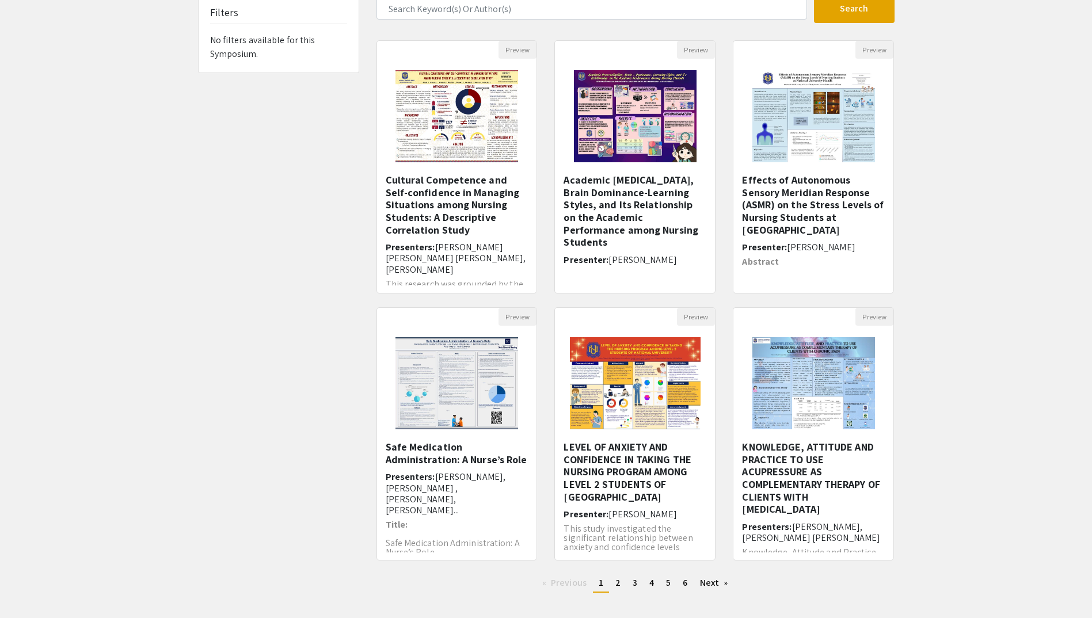
scroll to position [145, 0]
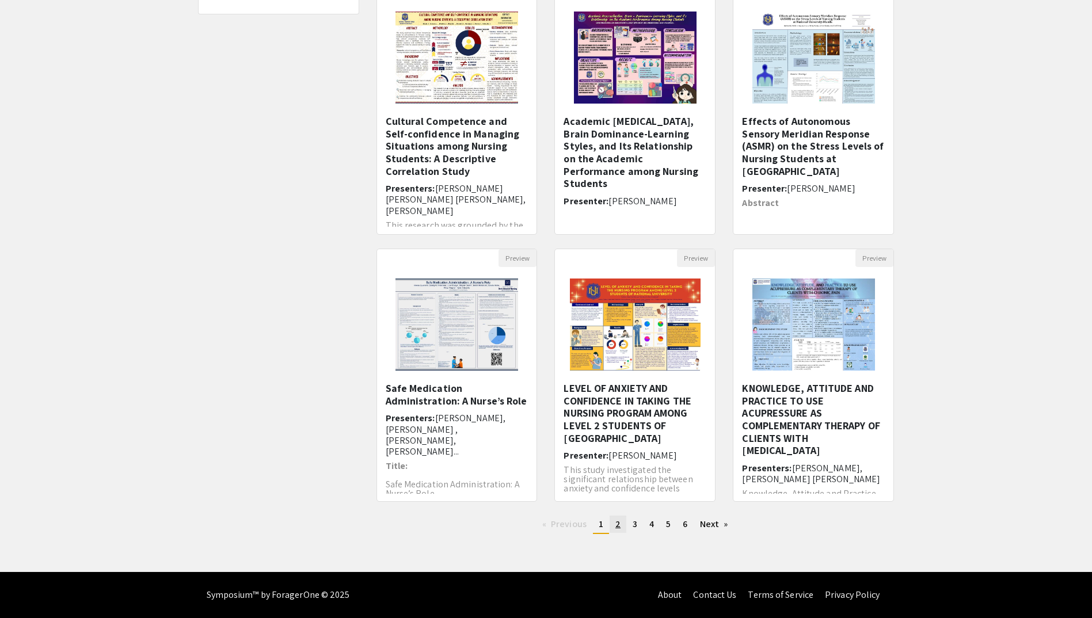
click at [620, 528] on link "page 2" at bounding box center [618, 524] width 17 height 17
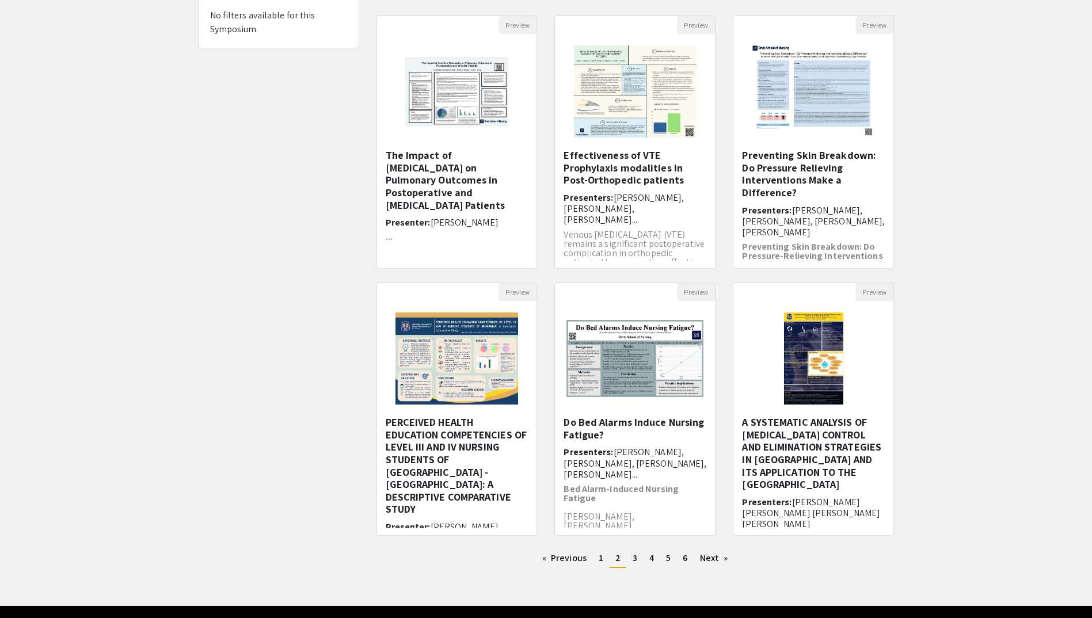
scroll to position [145, 0]
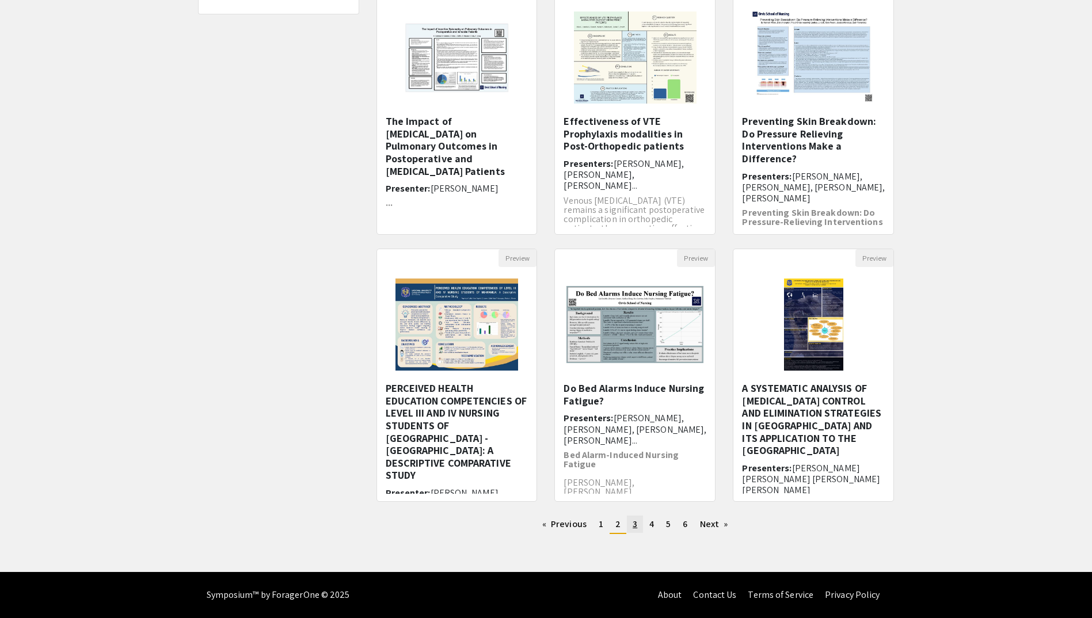
click at [639, 523] on link "page 3" at bounding box center [635, 524] width 16 height 17
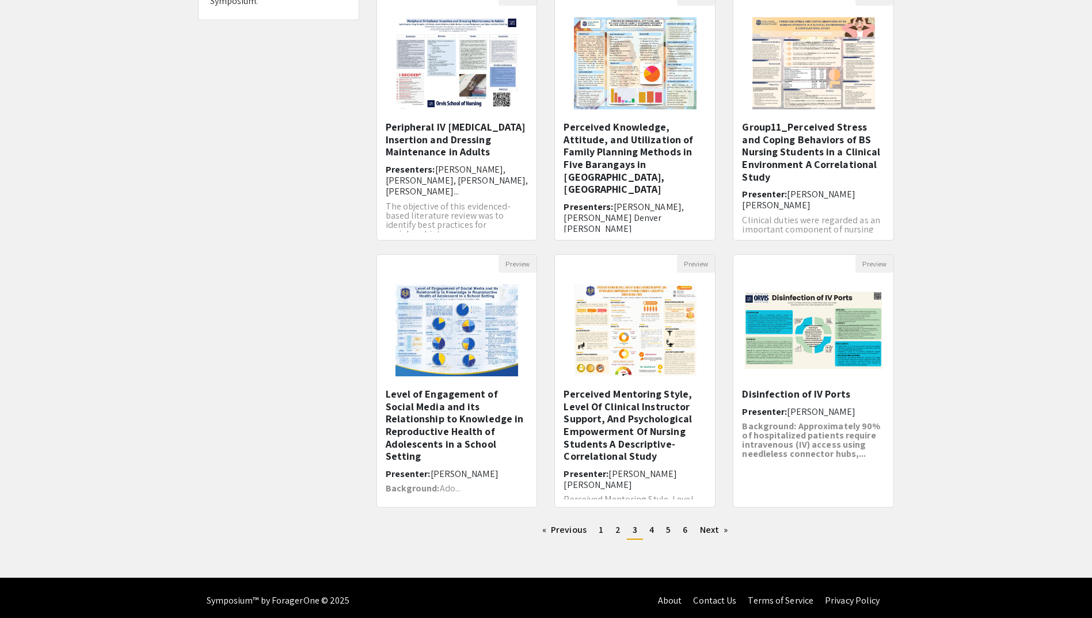
scroll to position [145, 0]
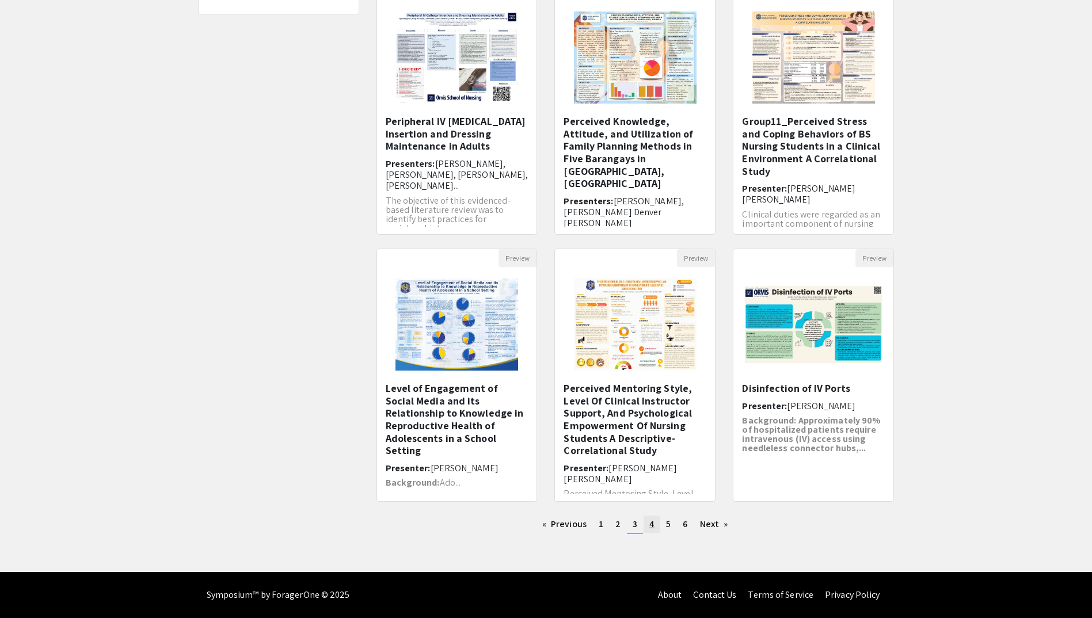
click at [652, 524] on span "4" at bounding box center [651, 524] width 5 height 12
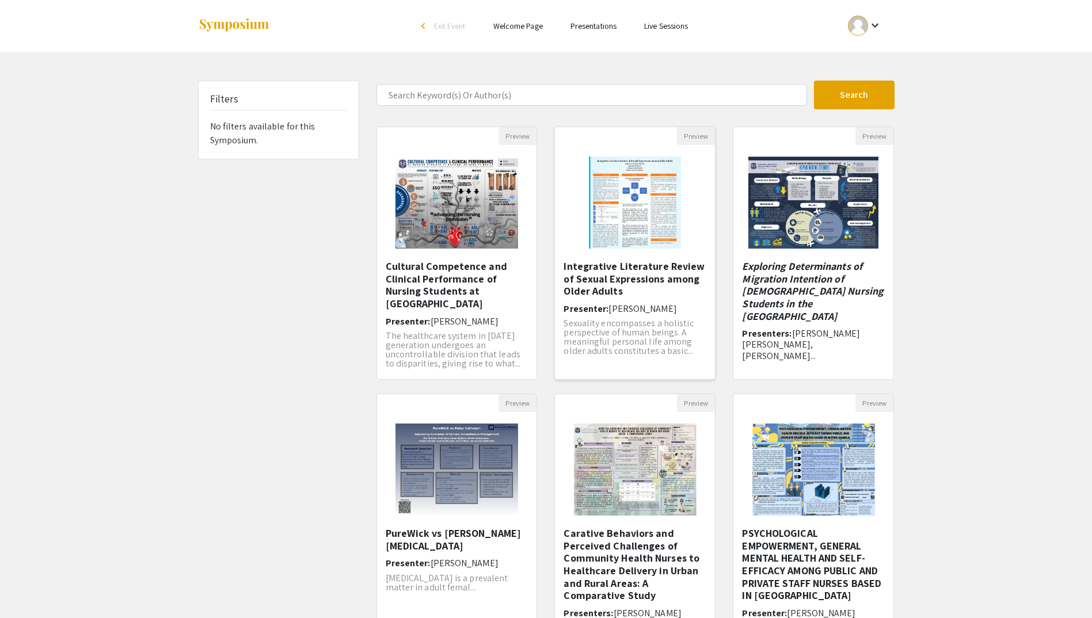
click at [651, 205] on img "Open Presentation <p>Integrative Literature Review of Sexual Expressions among …" at bounding box center [634, 202] width 115 height 115
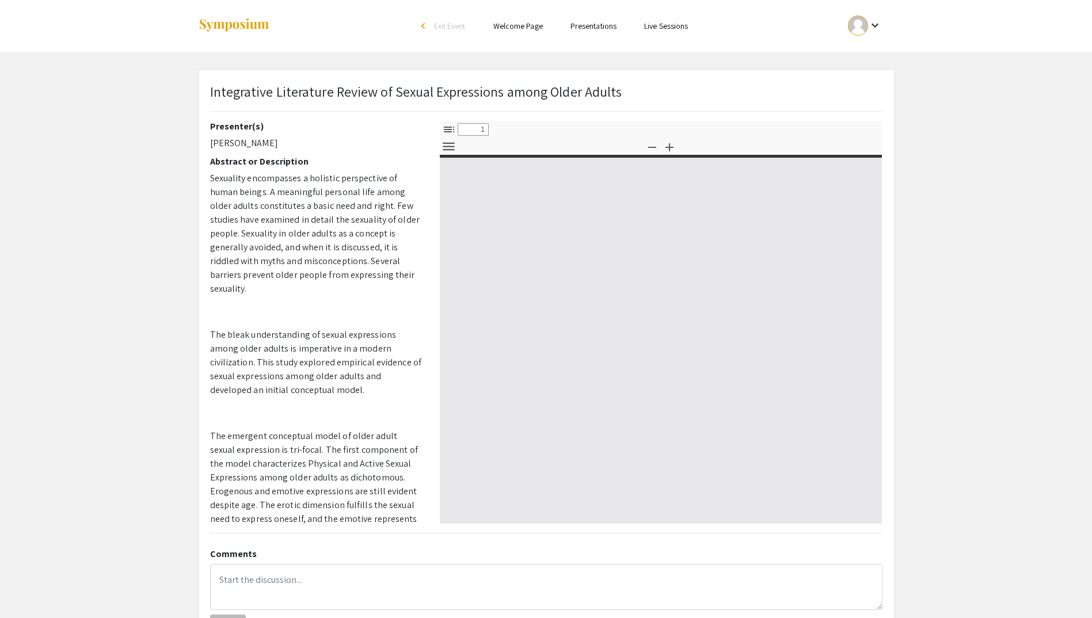
select select "custom"
type input "0"
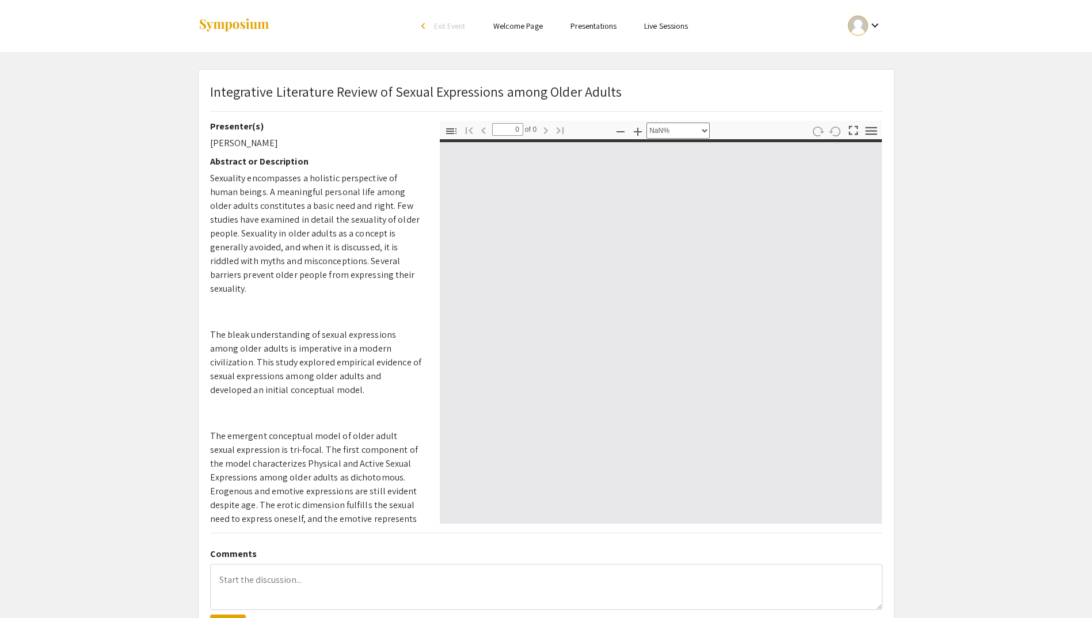
select select "auto"
type input "1"
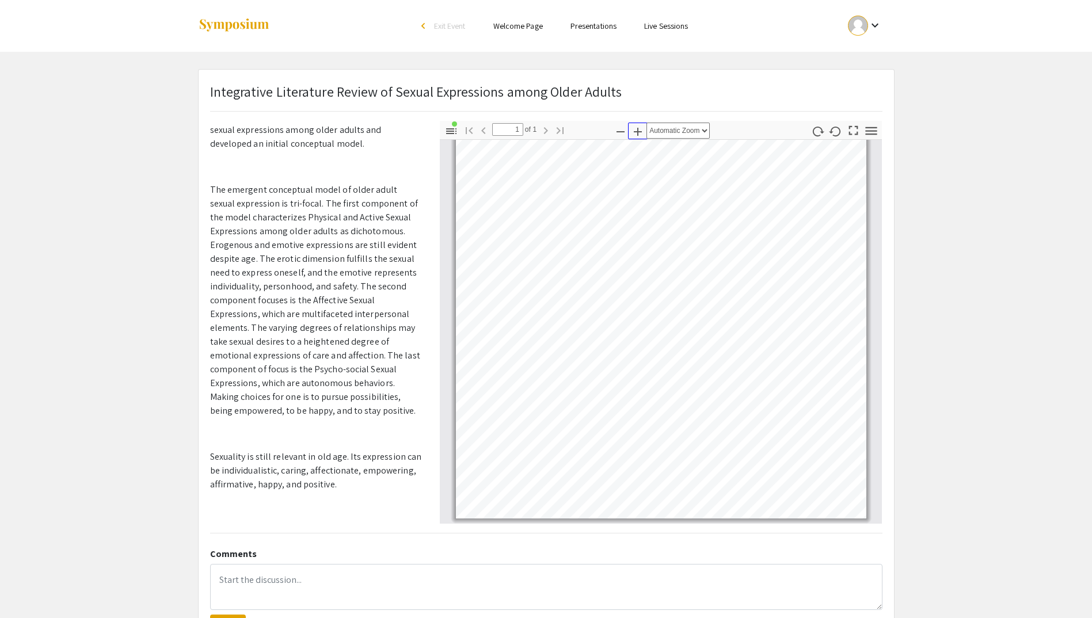
click at [639, 133] on icon "button" at bounding box center [638, 132] width 14 height 14
select select "custom"
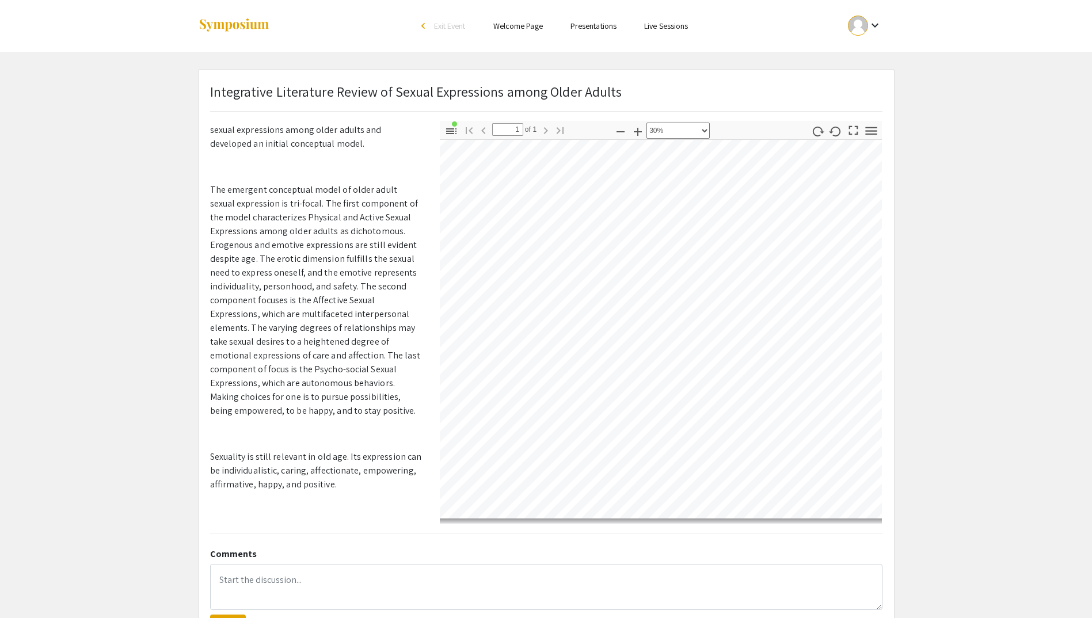
scroll to position [232, 0]
click at [596, 24] on link "Presentations" at bounding box center [593, 26] width 46 height 10
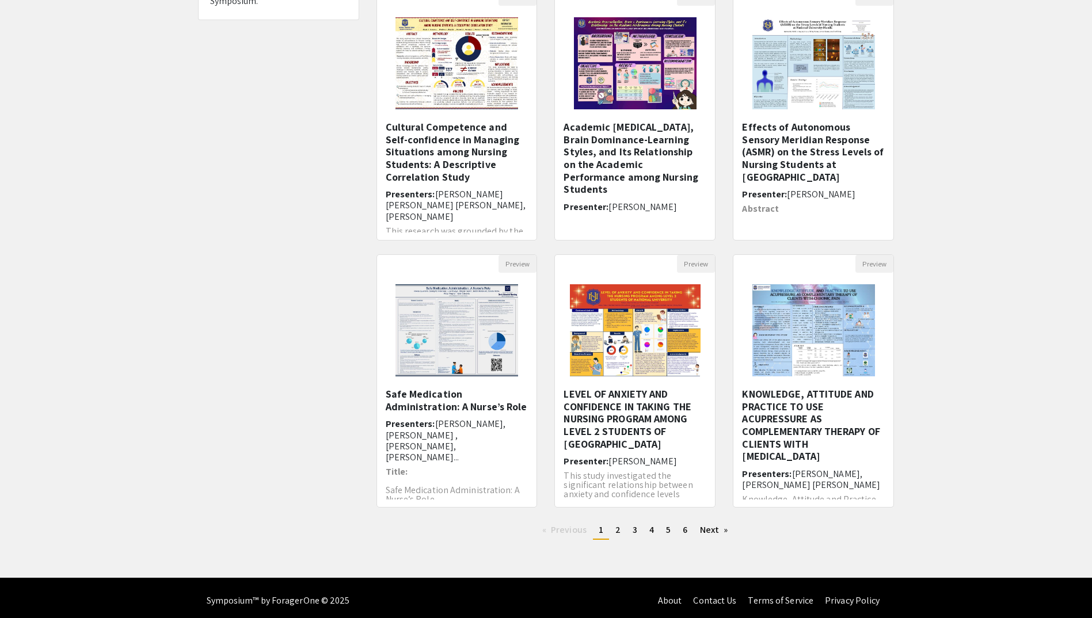
scroll to position [145, 0]
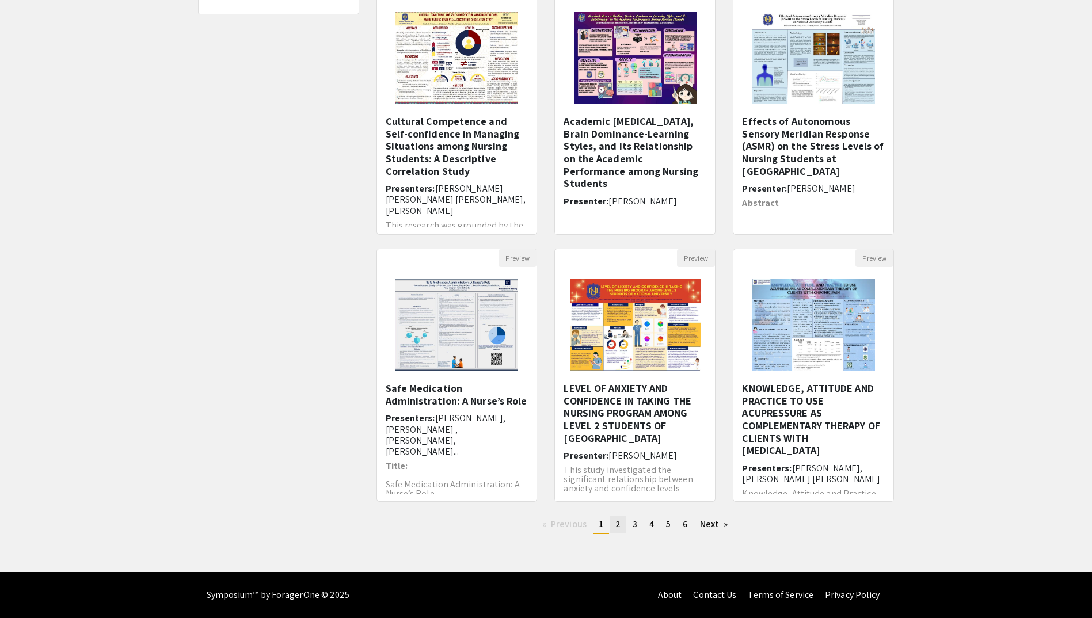
click at [615, 521] on span "2" at bounding box center [617, 524] width 5 height 12
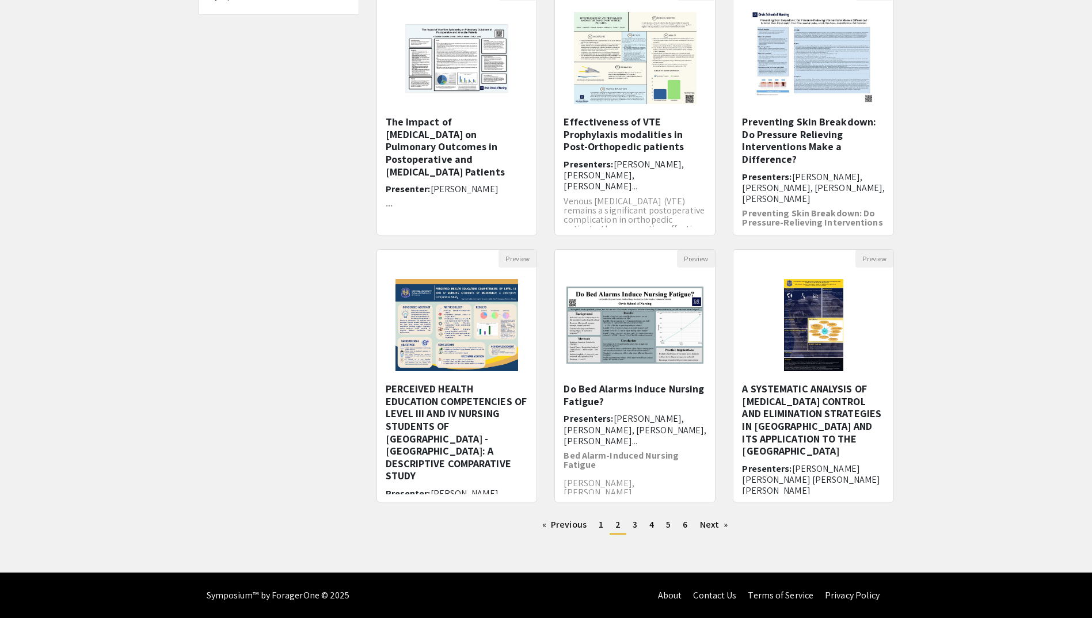
scroll to position [145, 0]
click at [634, 527] on span "3" at bounding box center [635, 524] width 5 height 12
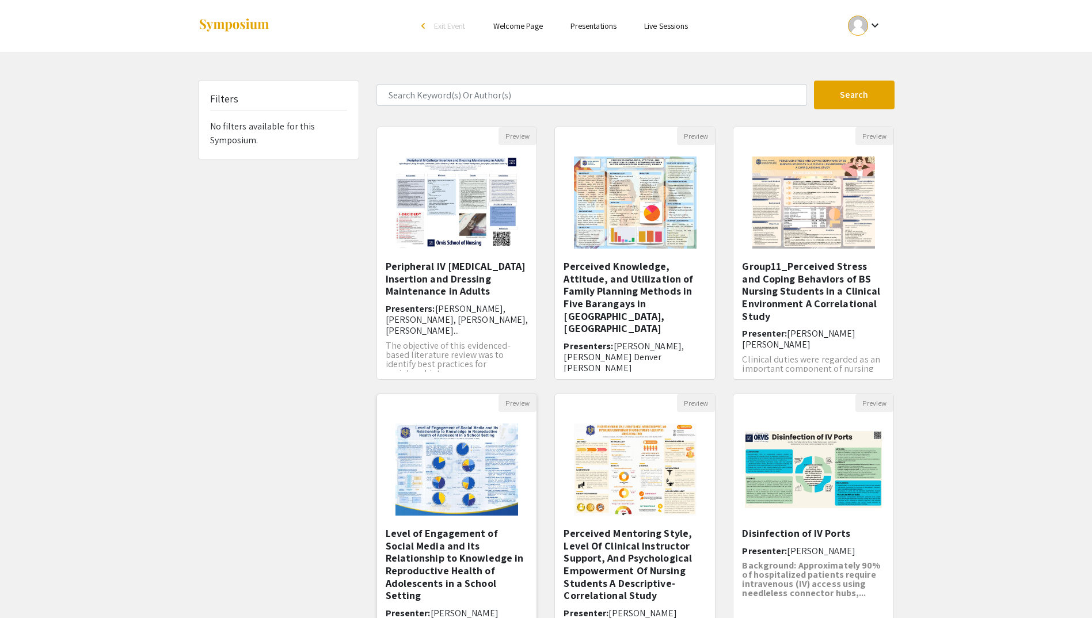
click at [452, 558] on h5 "Level of Engagement of Social Media and its Relationship to Knowledge in Reprod…" at bounding box center [457, 564] width 143 height 75
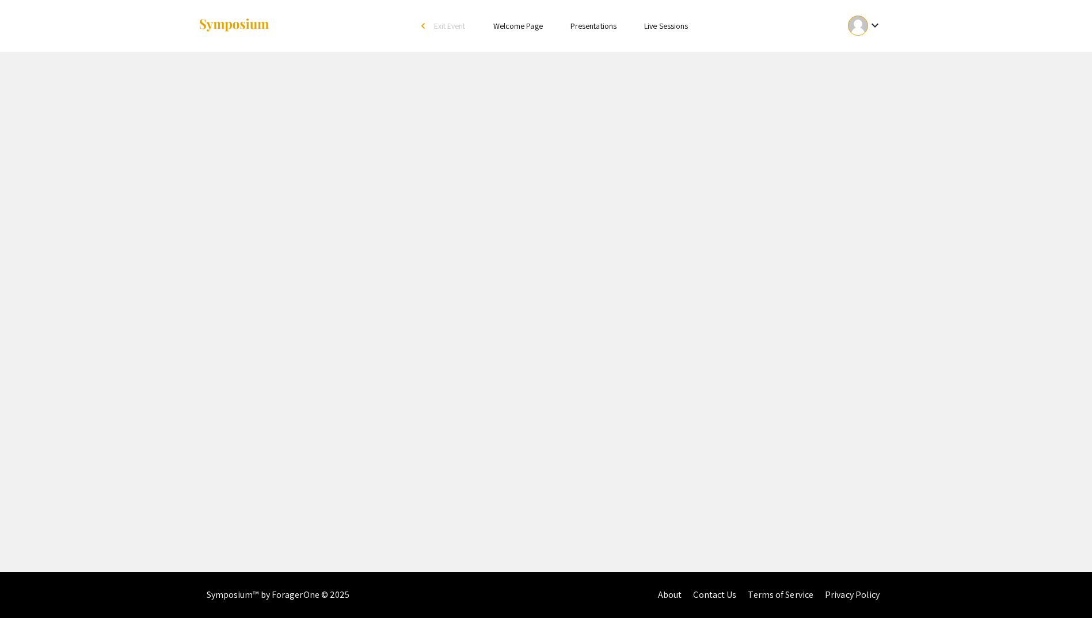
select select "custom"
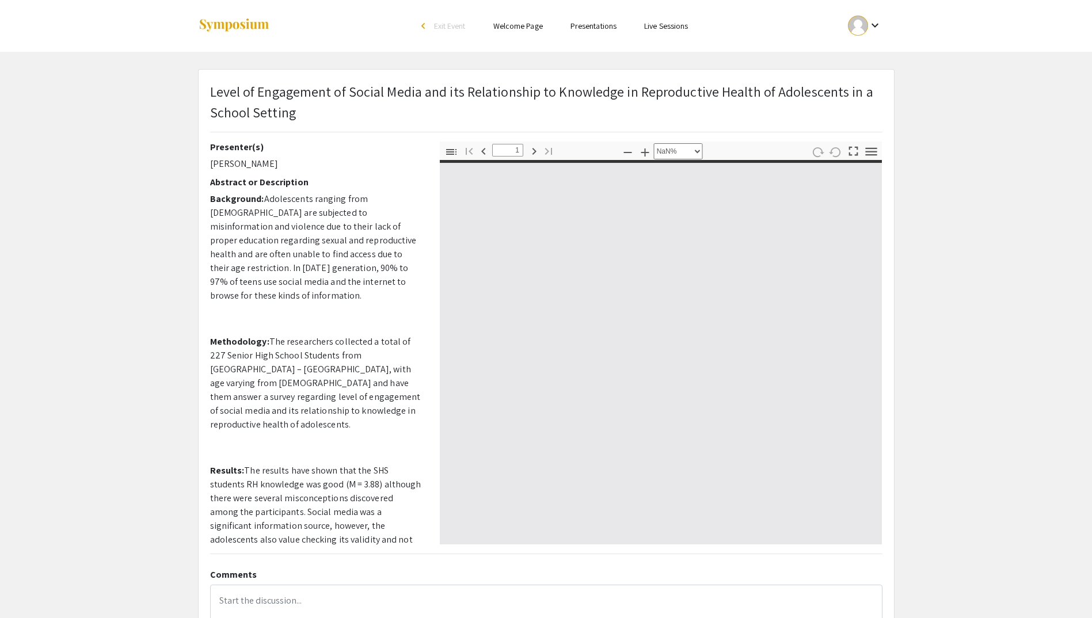
type input "0"
select select "auto"
type input "1"
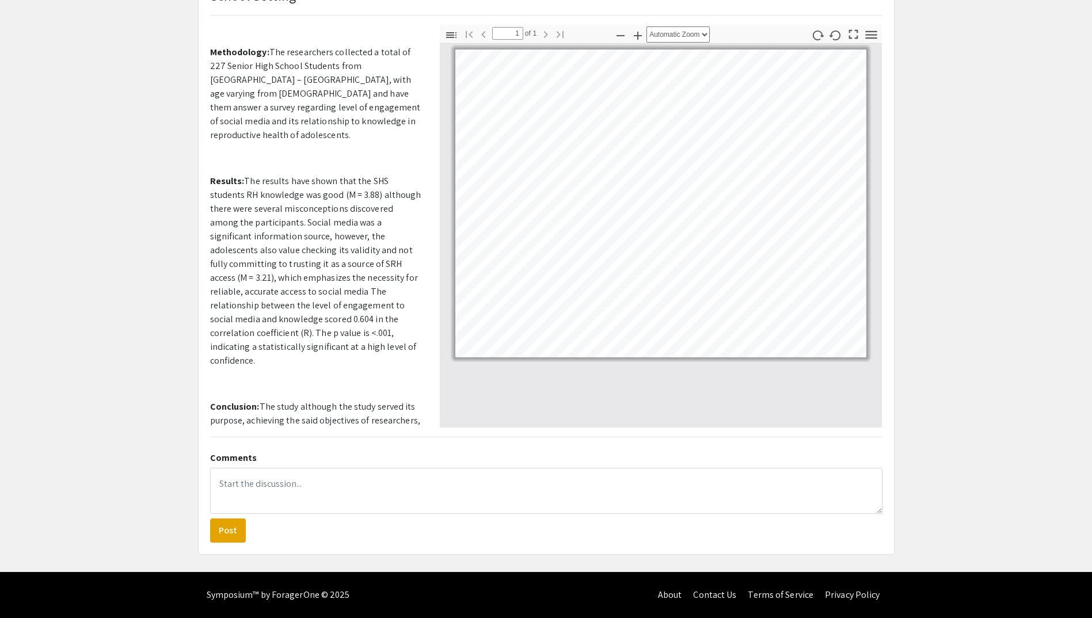
scroll to position [2, 0]
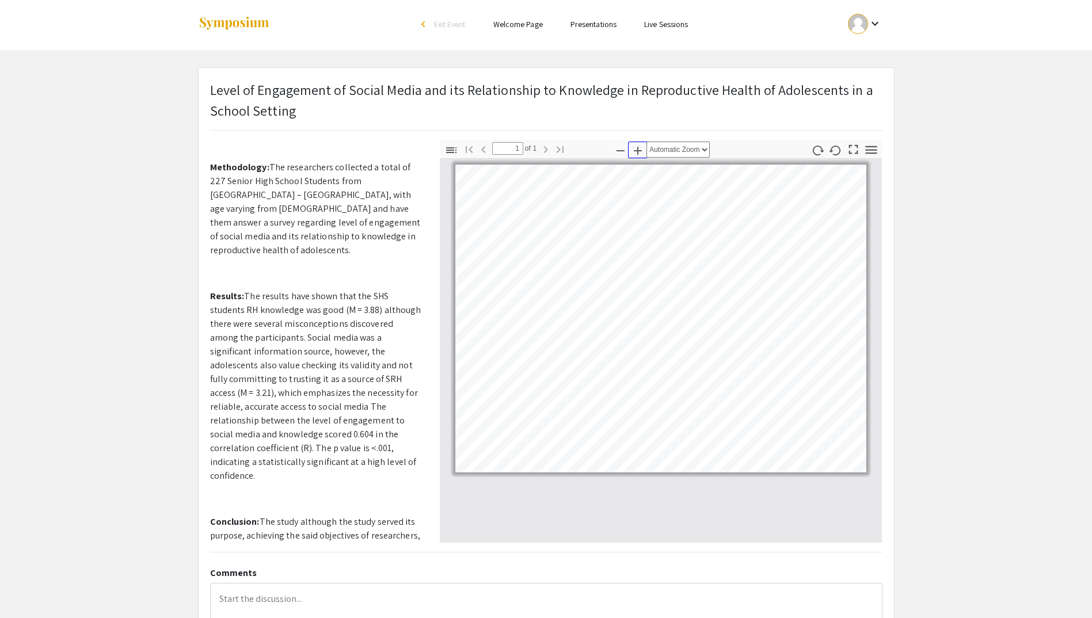
click at [637, 151] on icon "button" at bounding box center [638, 151] width 14 height 14
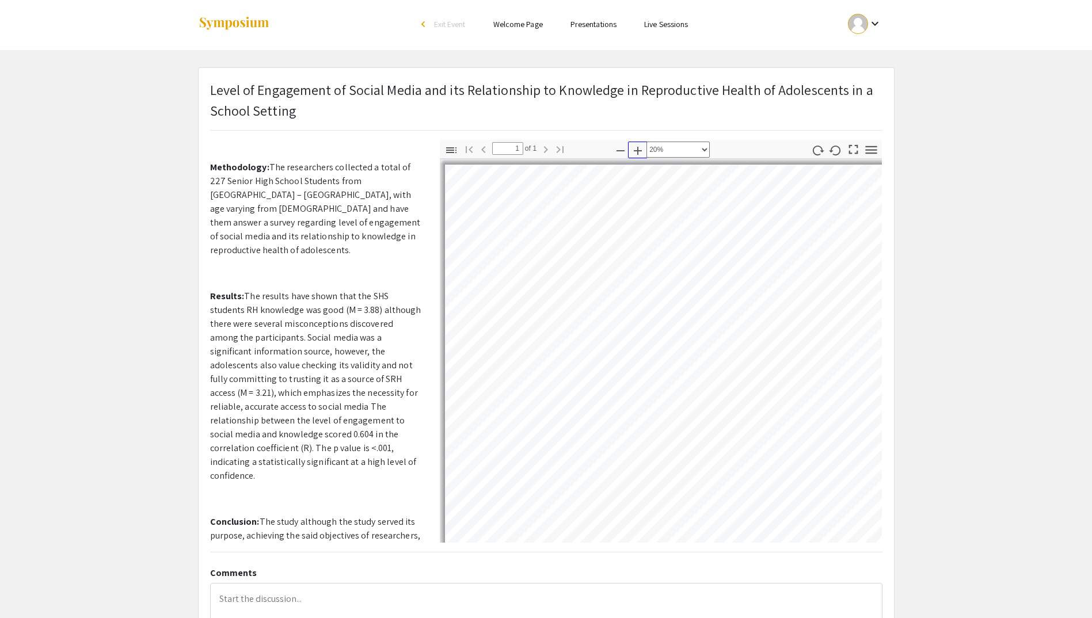
click at [637, 151] on icon "button" at bounding box center [638, 151] width 14 height 14
select select "custom"
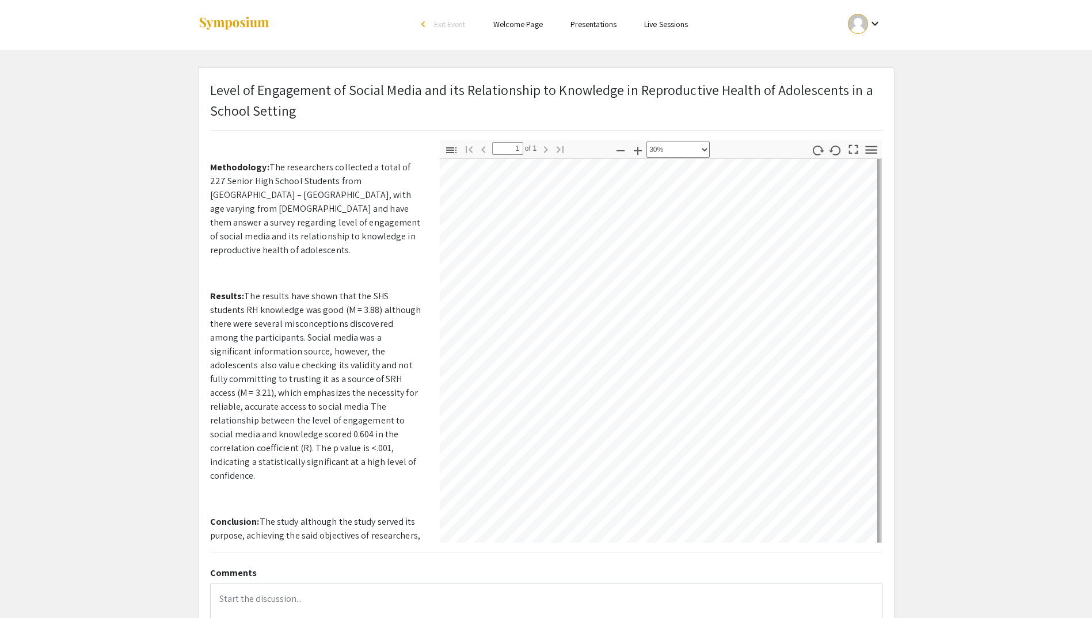
scroll to position [232, 372]
